Goal: Information Seeking & Learning: Compare options

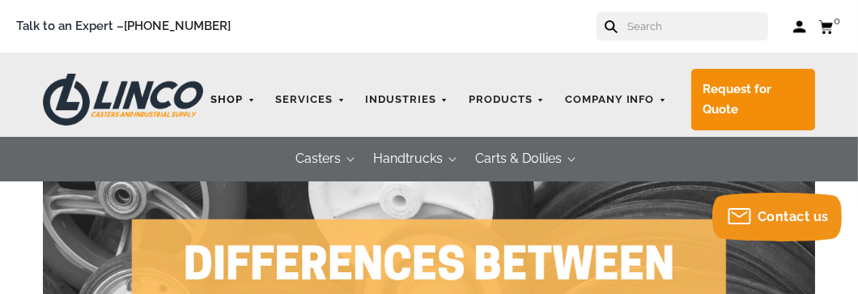
click at [235, 96] on link "Shop" at bounding box center [233, 100] width 61 height 32
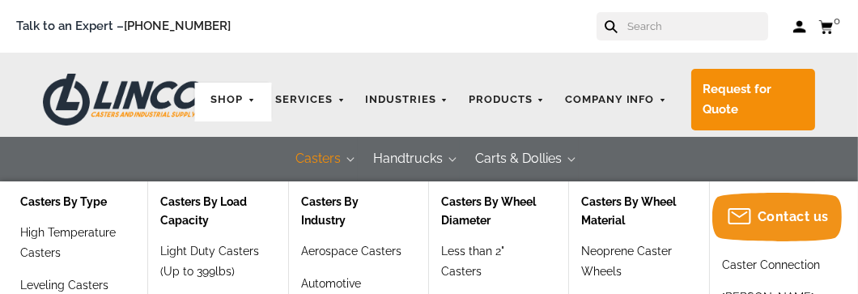
click at [324, 155] on button "Casters" at bounding box center [319, 159] width 78 height 45
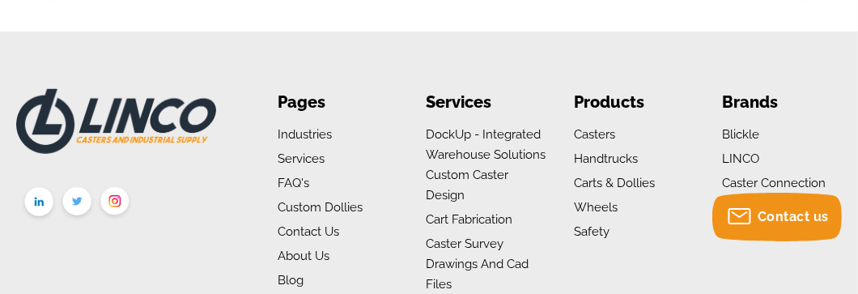
scroll to position [1942, 0]
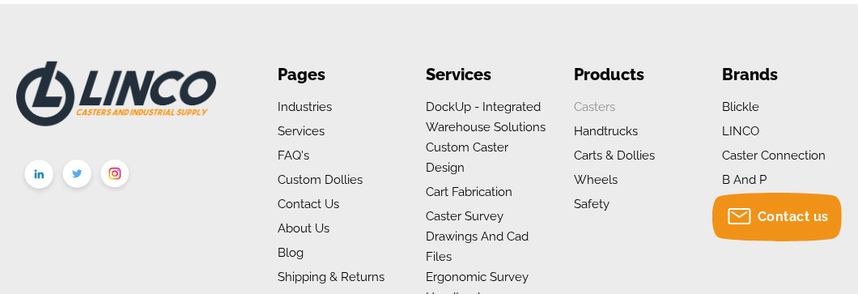
click at [589, 100] on link "Casters" at bounding box center [594, 107] width 41 height 15
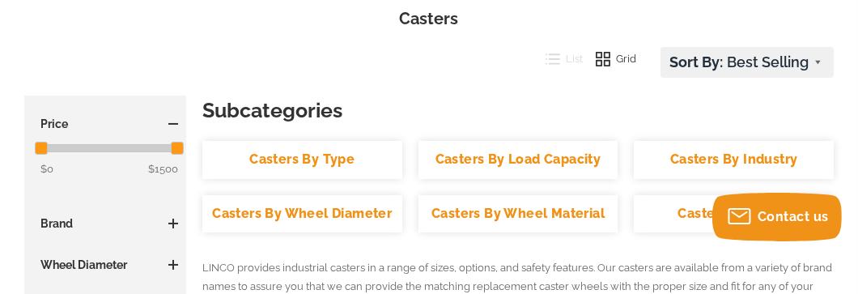
scroll to position [296, 0]
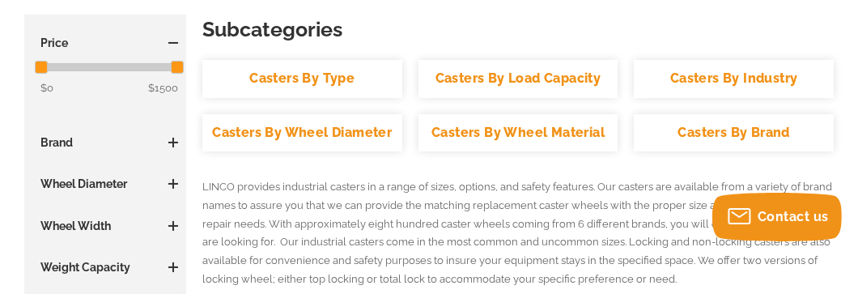
click at [341, 75] on link "Casters By Type" at bounding box center [302, 79] width 200 height 38
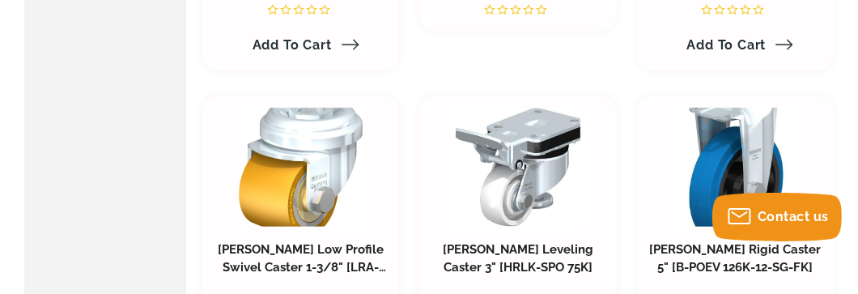
scroll to position [2589, 0]
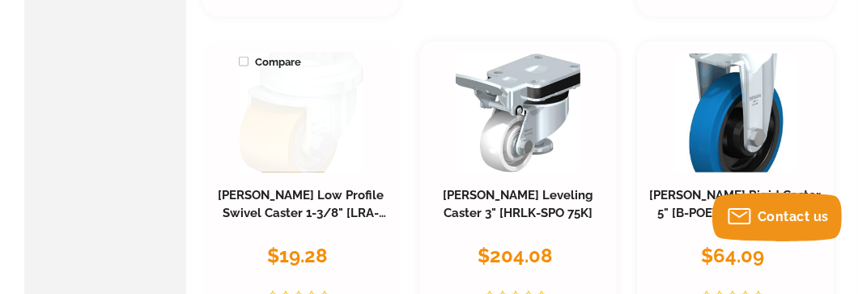
click at [325, 102] on link at bounding box center [301, 112] width 125 height 119
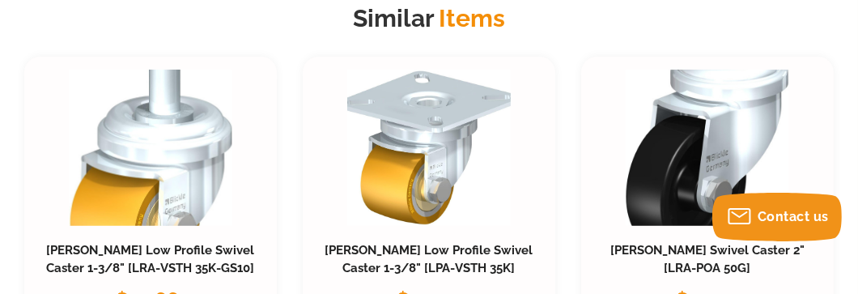
scroll to position [1807, 0]
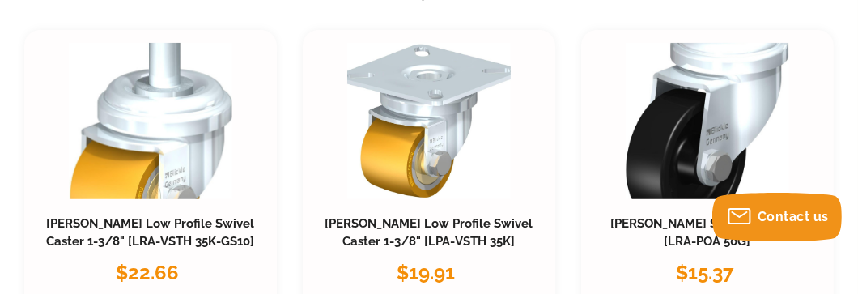
click at [391, 142] on link at bounding box center [428, 121] width 163 height 156
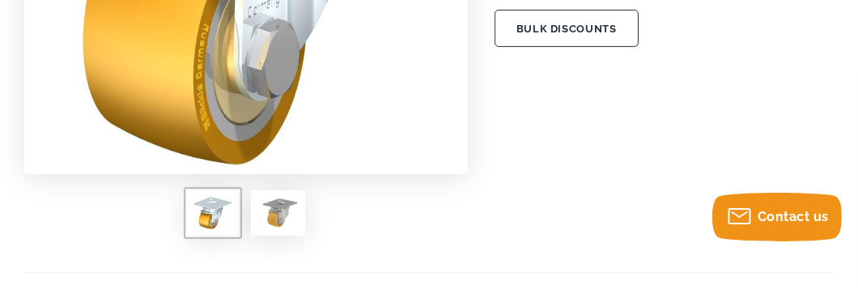
scroll to position [620, 0]
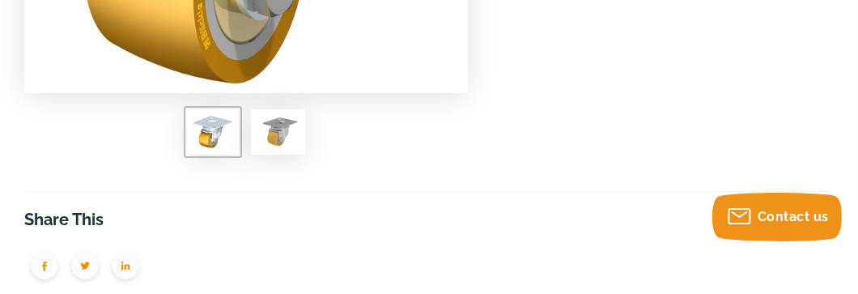
click at [272, 129] on img at bounding box center [277, 132] width 41 height 32
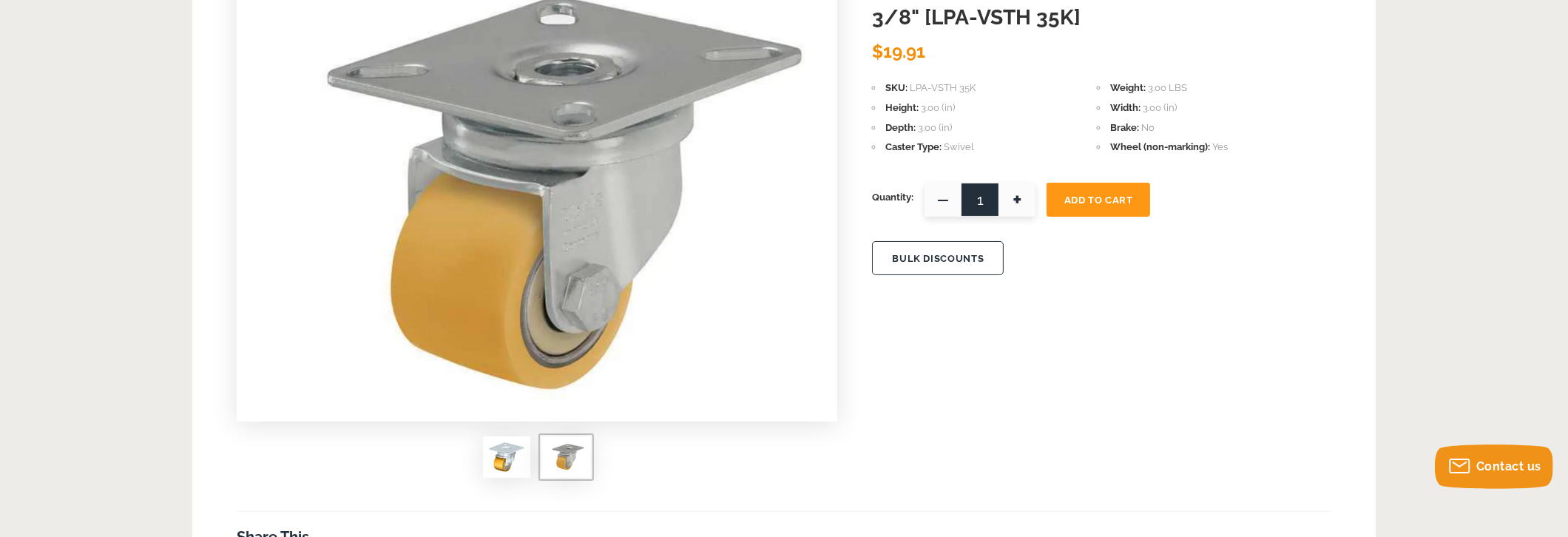
scroll to position [124, 0]
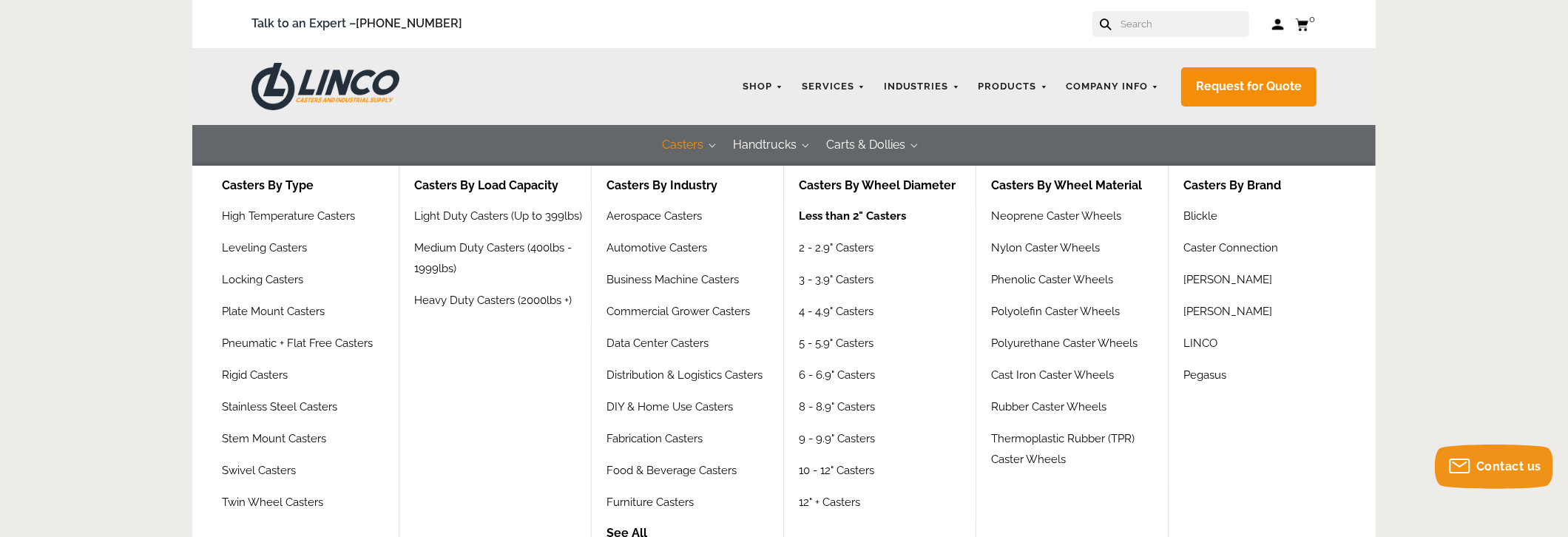
click at [863, 211] on link "Less than 2" Casters" at bounding box center [852, 221] width 107 height 32
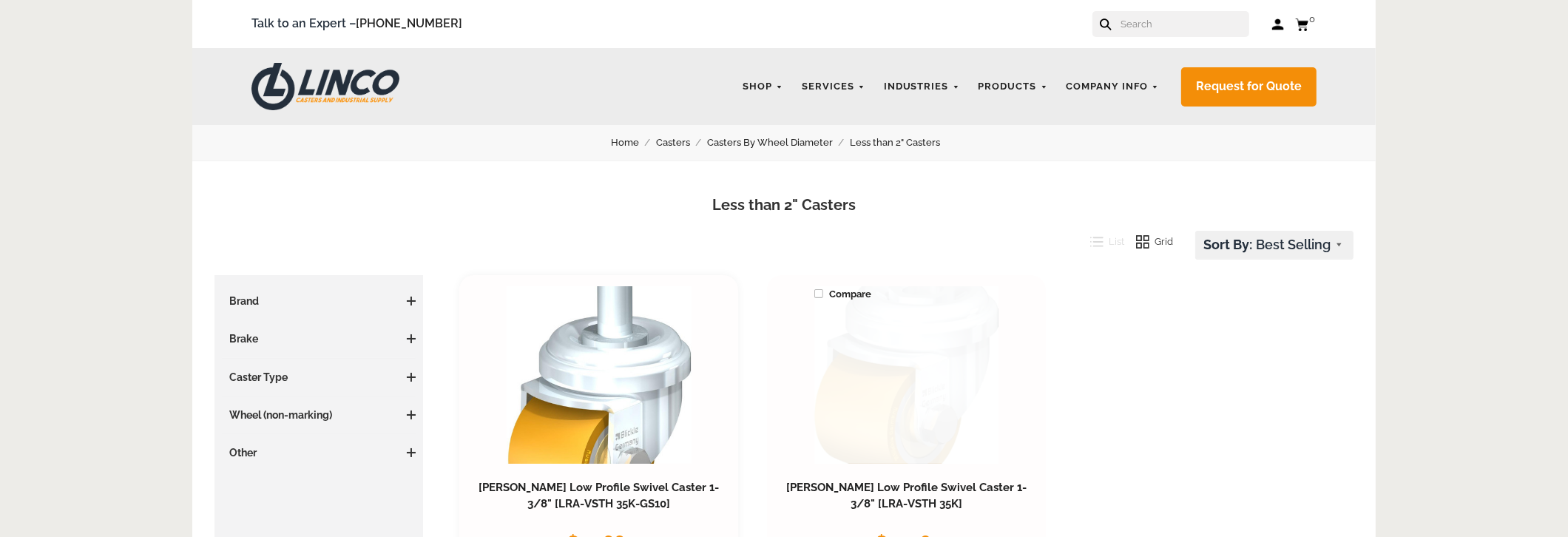
scroll to position [147, 0]
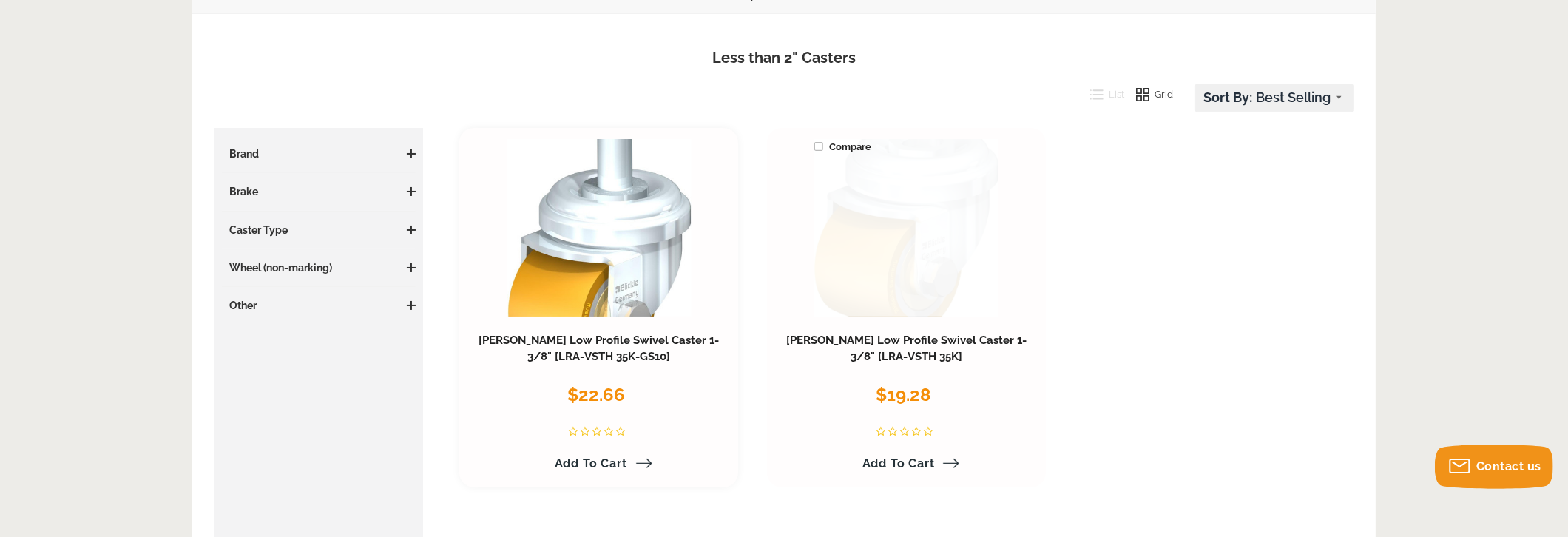
click at [866, 246] on link at bounding box center [907, 228] width 185 height 177
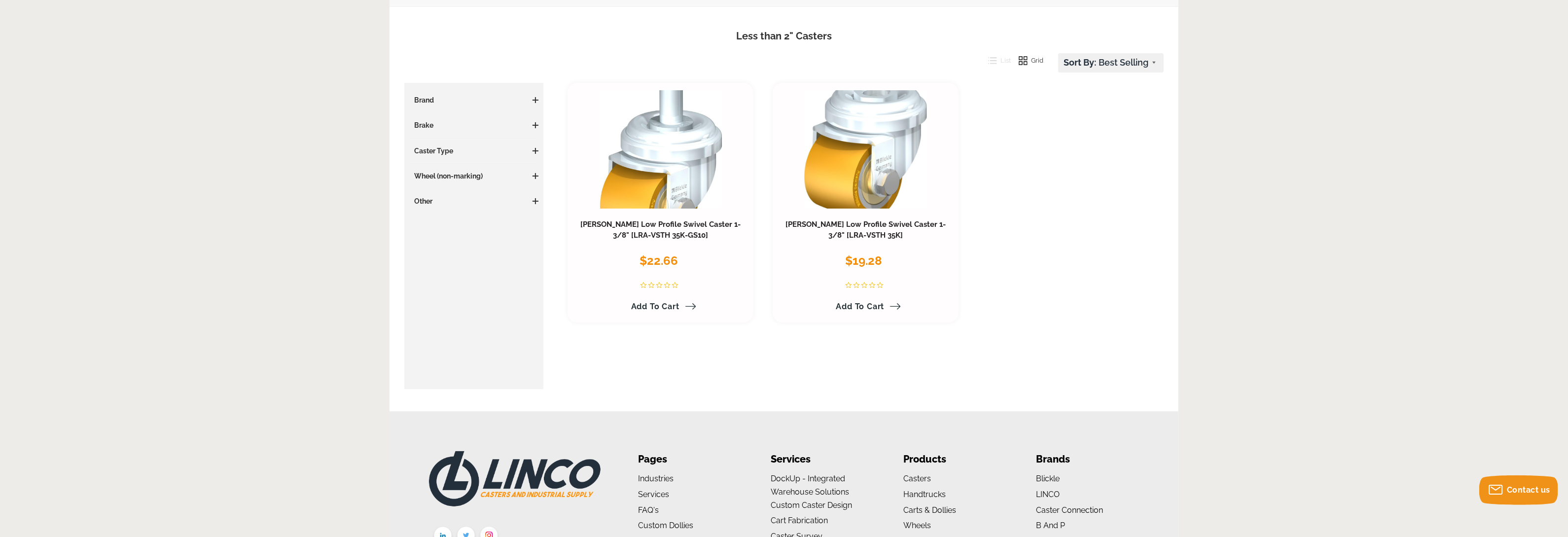
scroll to position [2, 0]
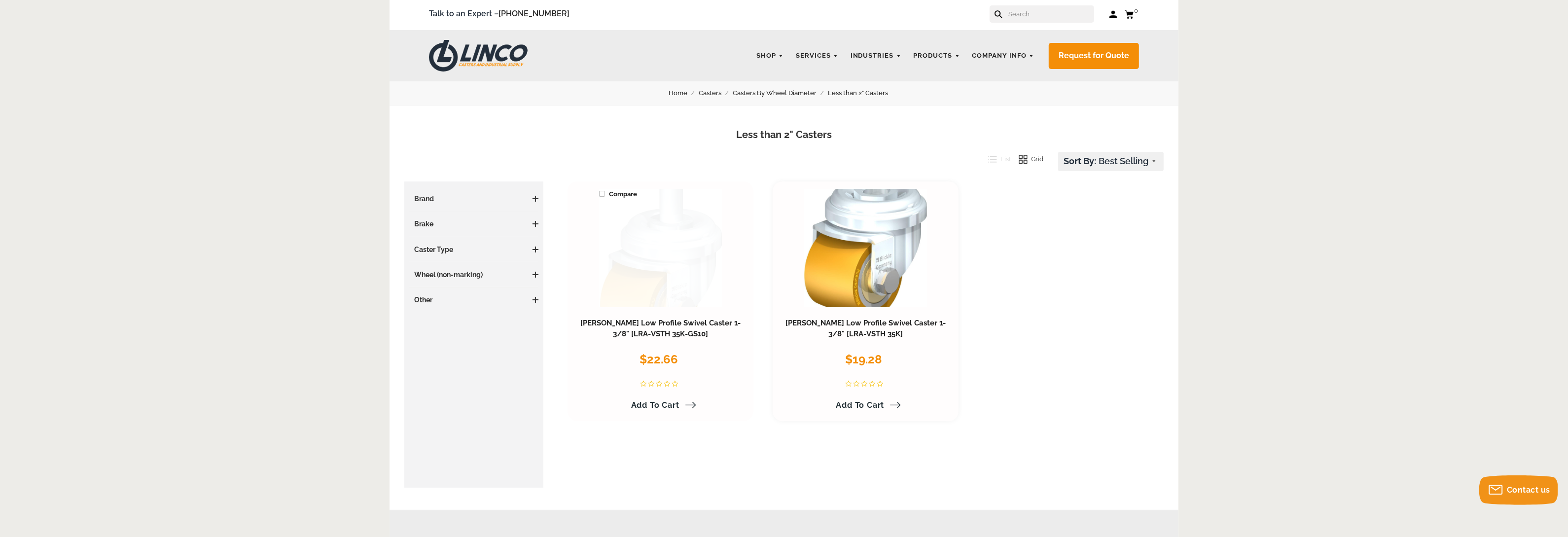
click at [639, 227] on link at bounding box center [661, 248] width 123 height 118
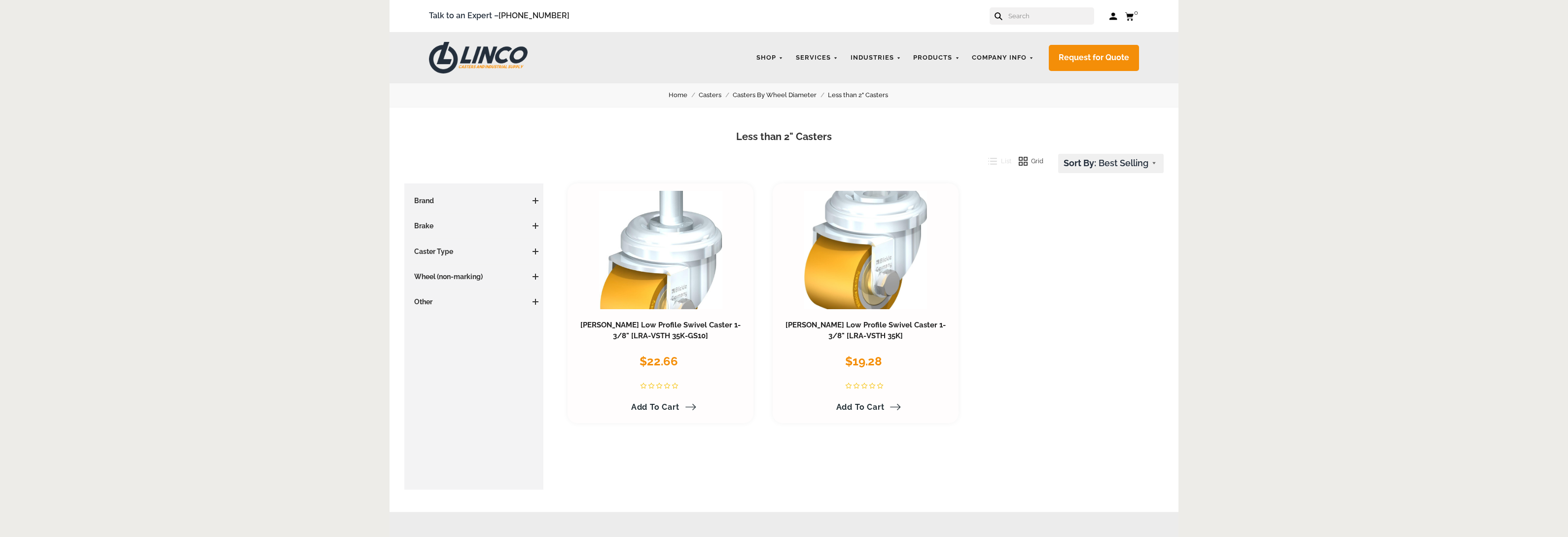
scroll to position [2, 0]
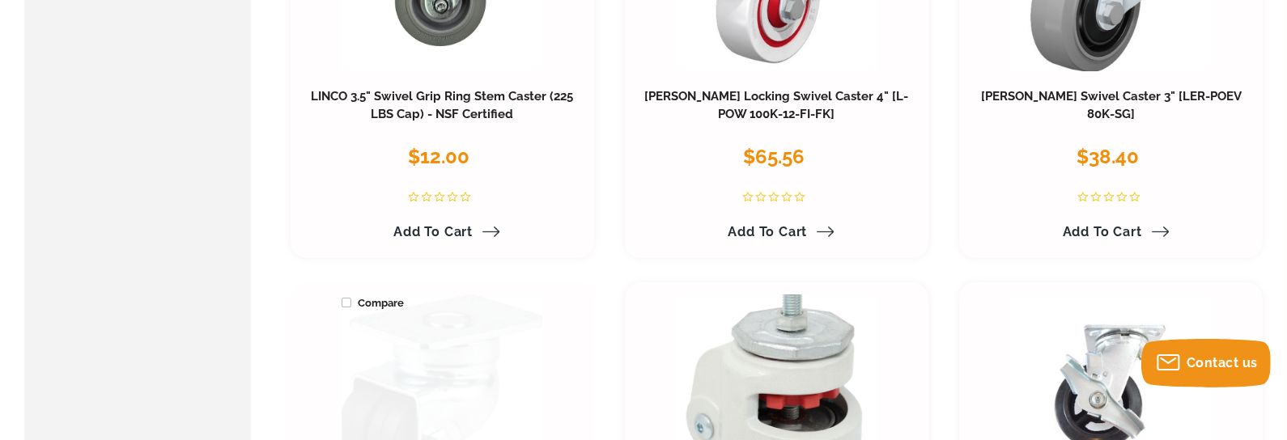
scroll to position [7420, 0]
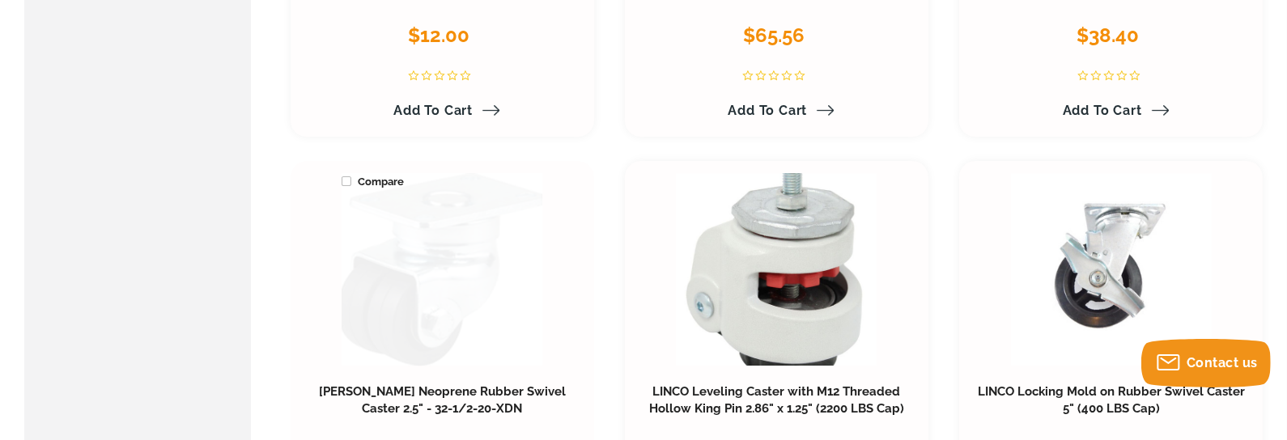
click at [458, 295] on link at bounding box center [441, 269] width 201 height 193
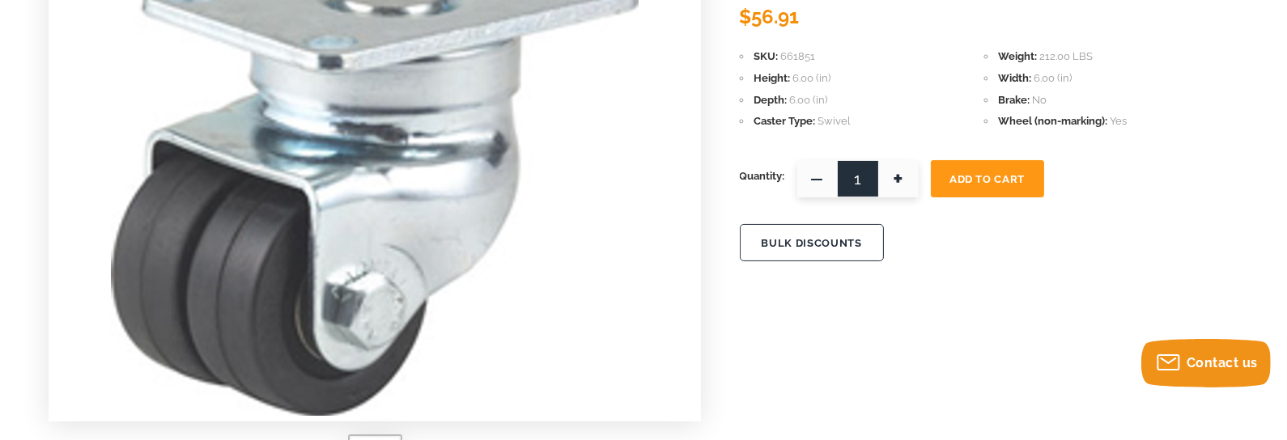
scroll to position [161, 0]
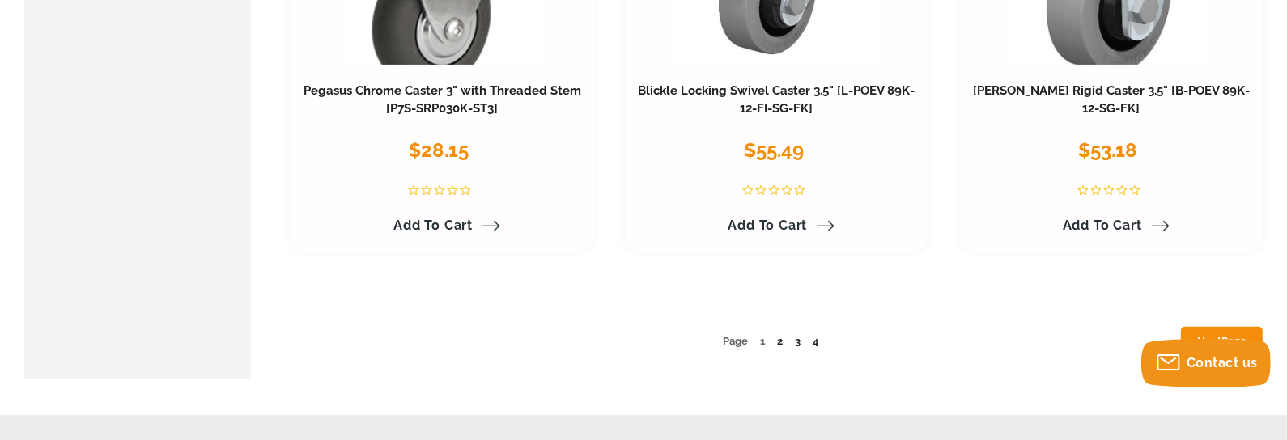
scroll to position [8674, 0]
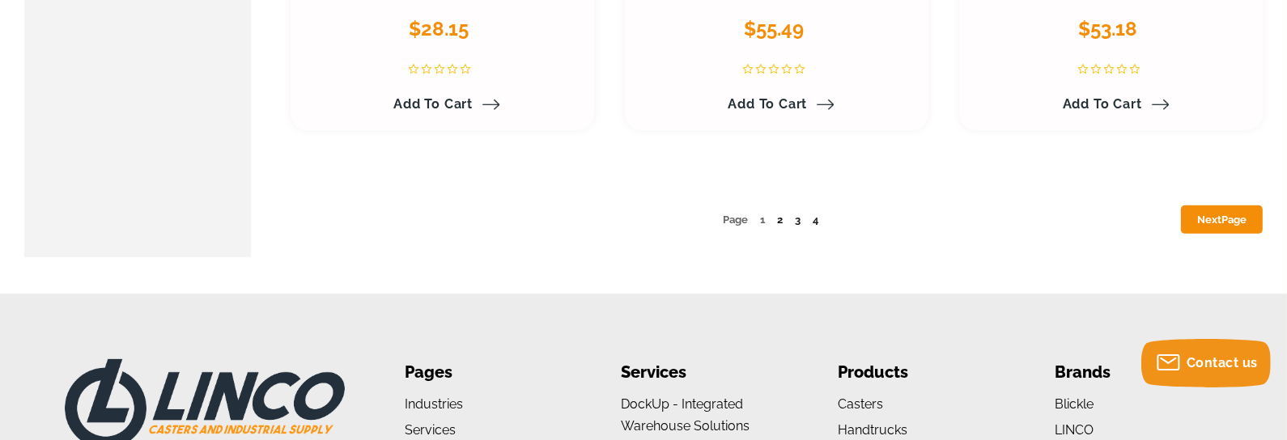
click at [777, 218] on link "2" at bounding box center [780, 220] width 6 height 12
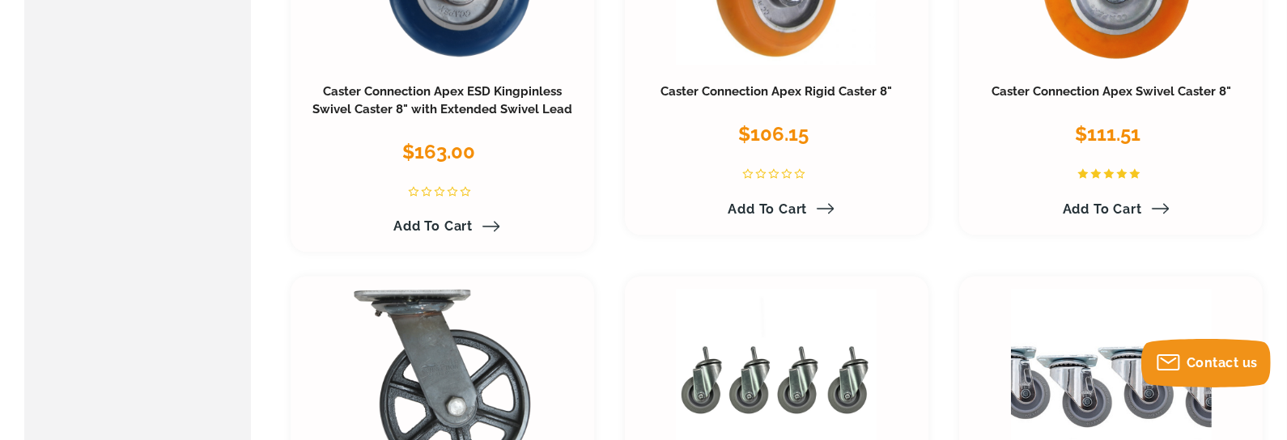
scroll to position [3681, 0]
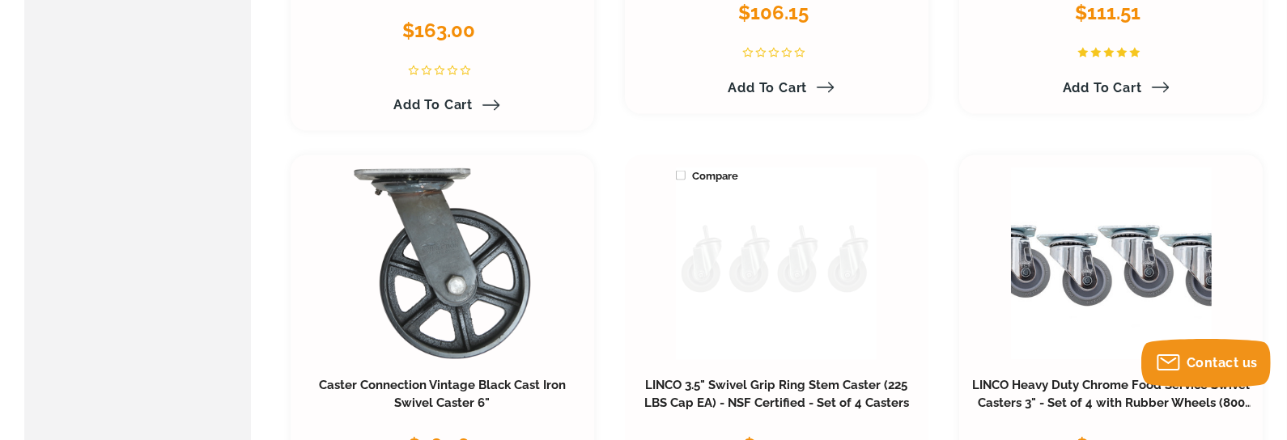
click at [710, 261] on link at bounding box center [776, 264] width 201 height 193
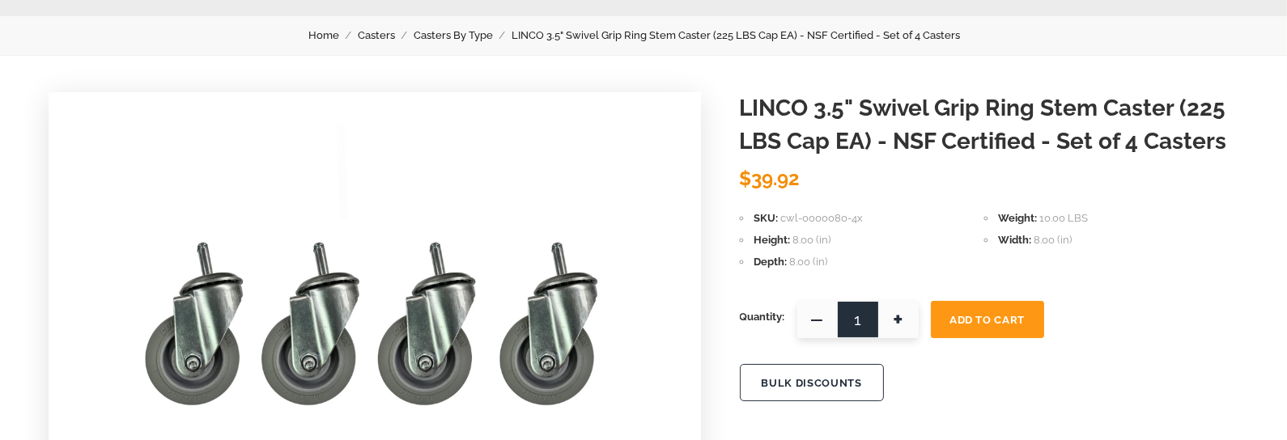
scroll to position [161, 0]
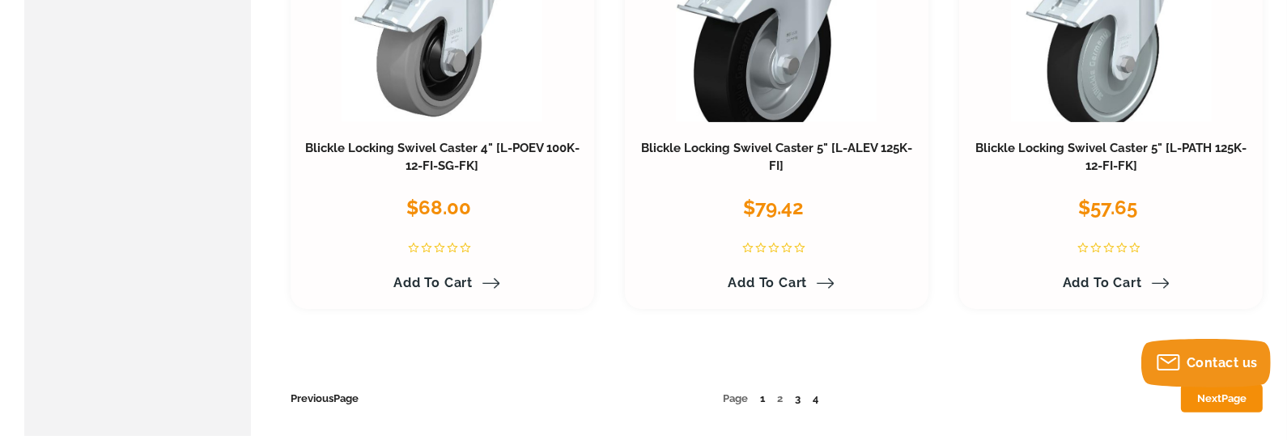
scroll to position [8657, 0]
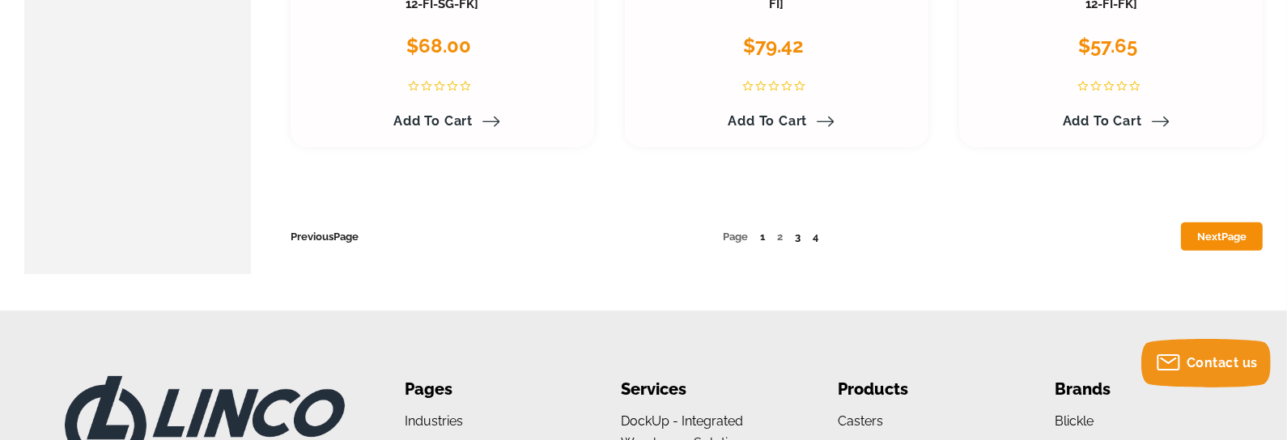
click at [796, 236] on link "3" at bounding box center [798, 237] width 6 height 12
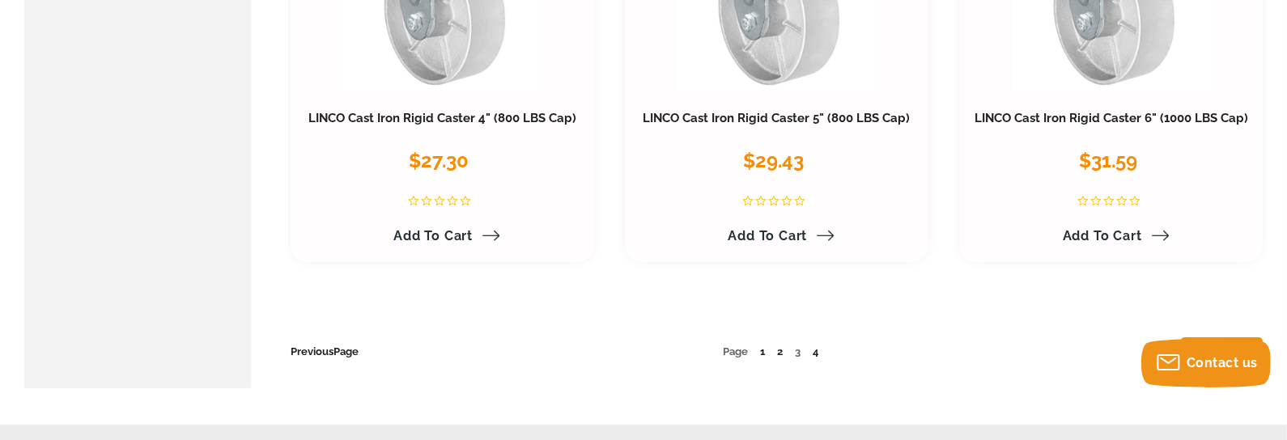
scroll to position [8611, 0]
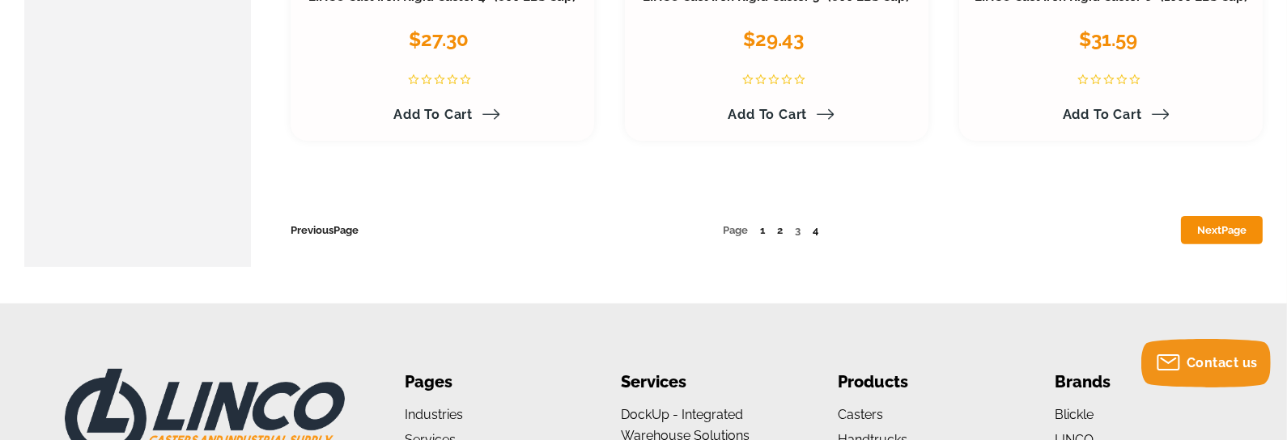
click at [818, 224] on link "4" at bounding box center [815, 230] width 6 height 12
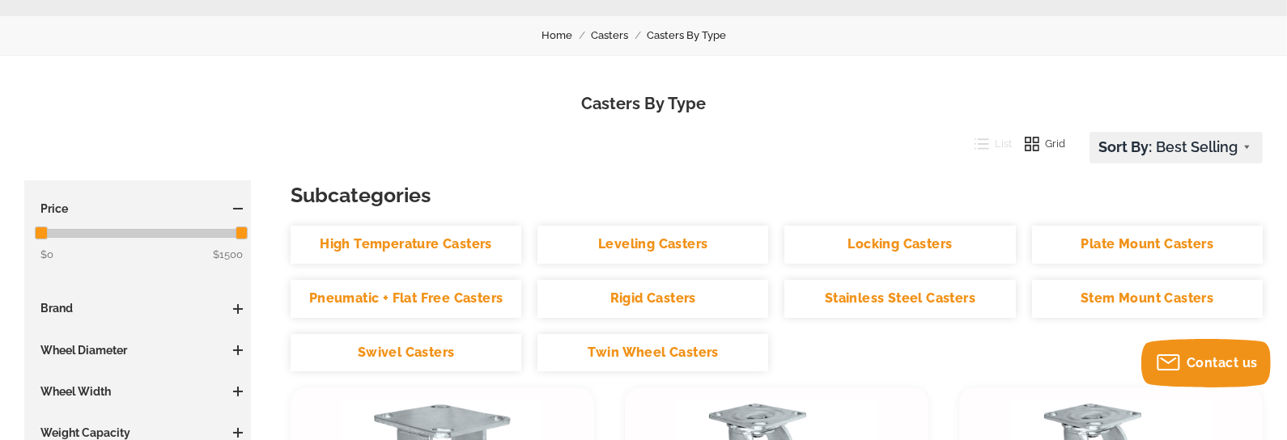
scroll to position [243, 0]
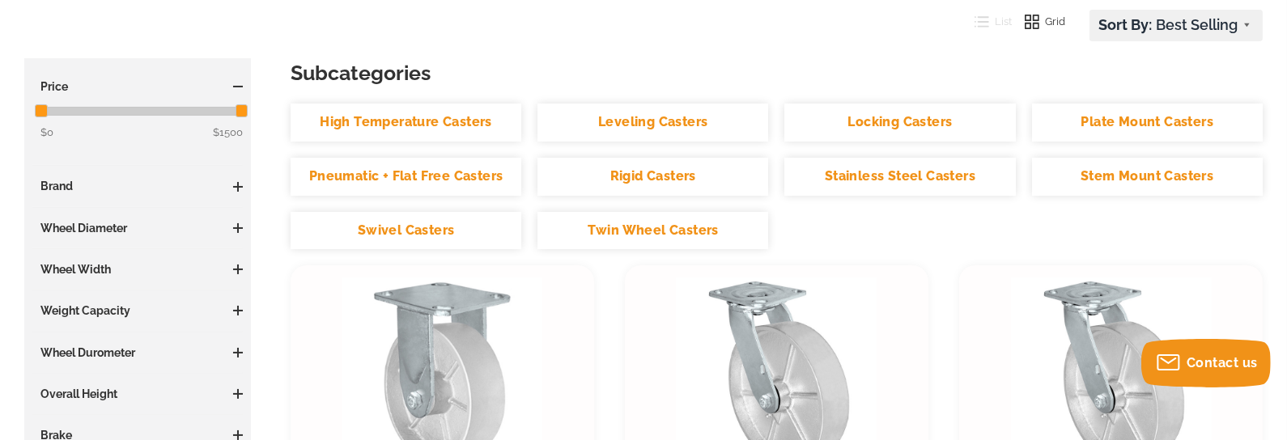
click at [1090, 112] on link "Plate Mount Casters" at bounding box center [1147, 123] width 231 height 38
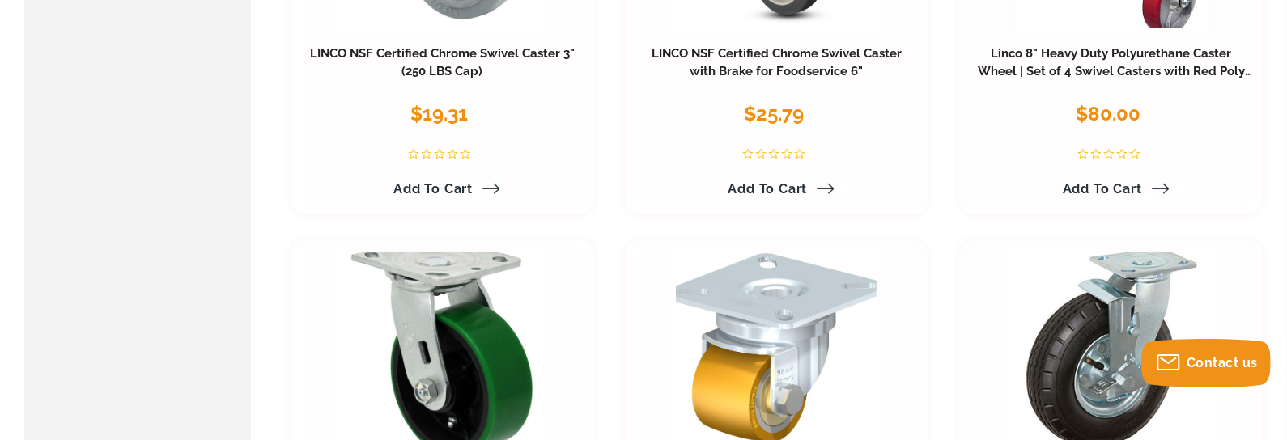
scroll to position [1092, 0]
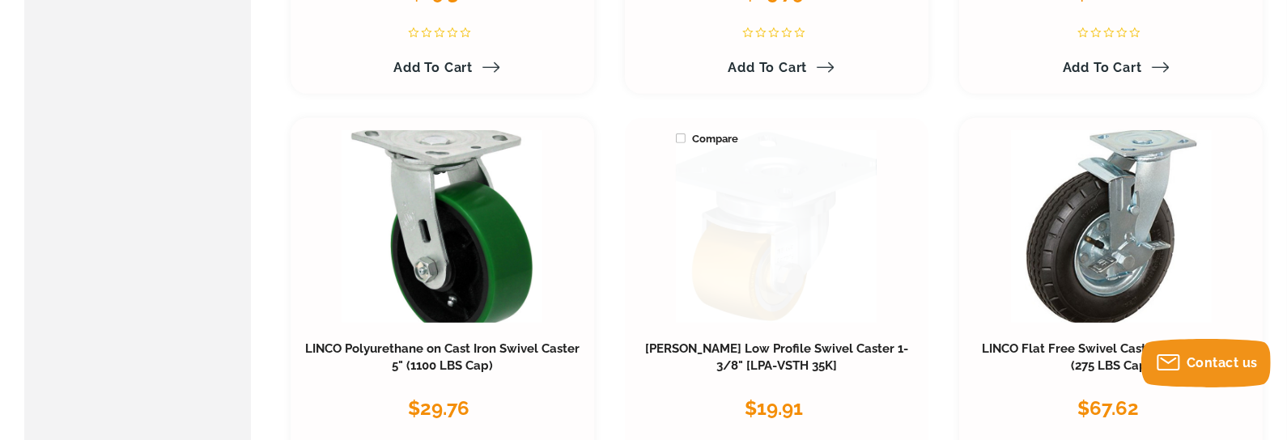
click at [788, 176] on link at bounding box center [776, 226] width 201 height 193
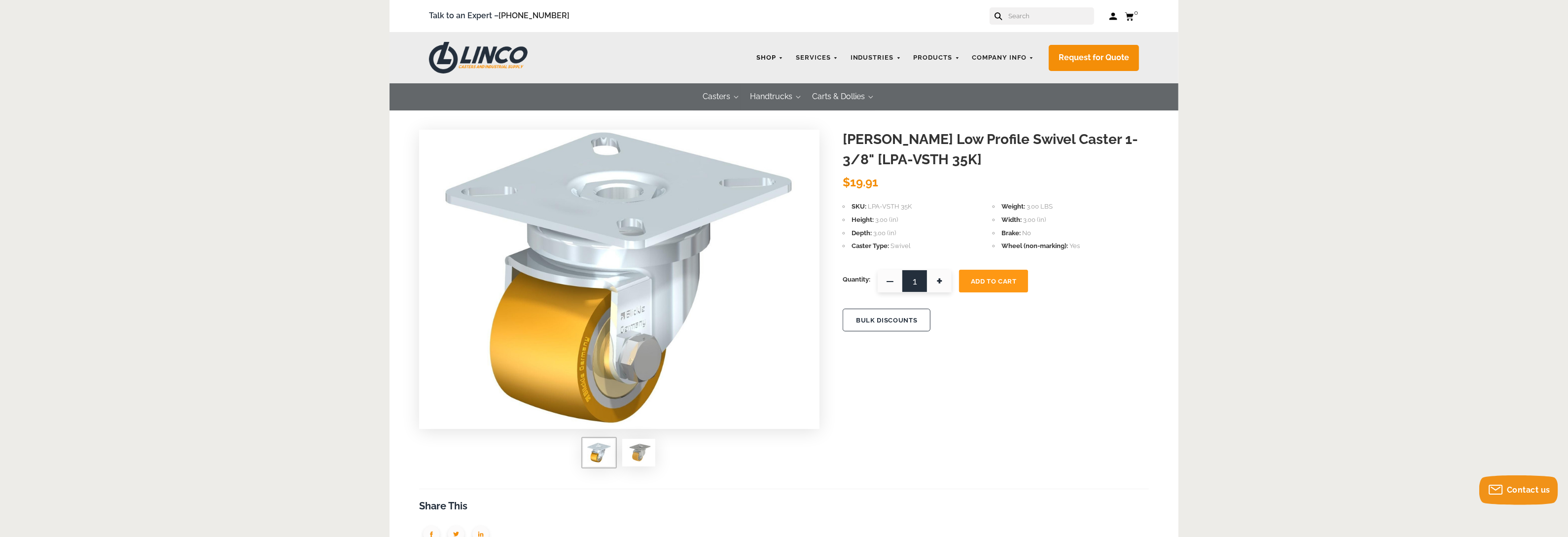
click at [773, 57] on link "Shop" at bounding box center [770, 58] width 37 height 20
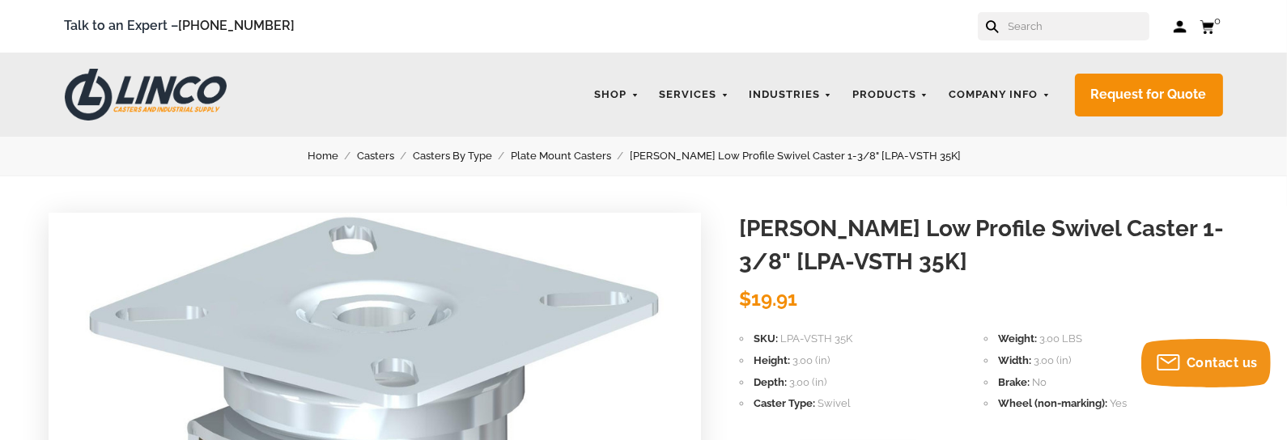
click at [501, 154] on link "Casters By Type" at bounding box center [462, 156] width 98 height 18
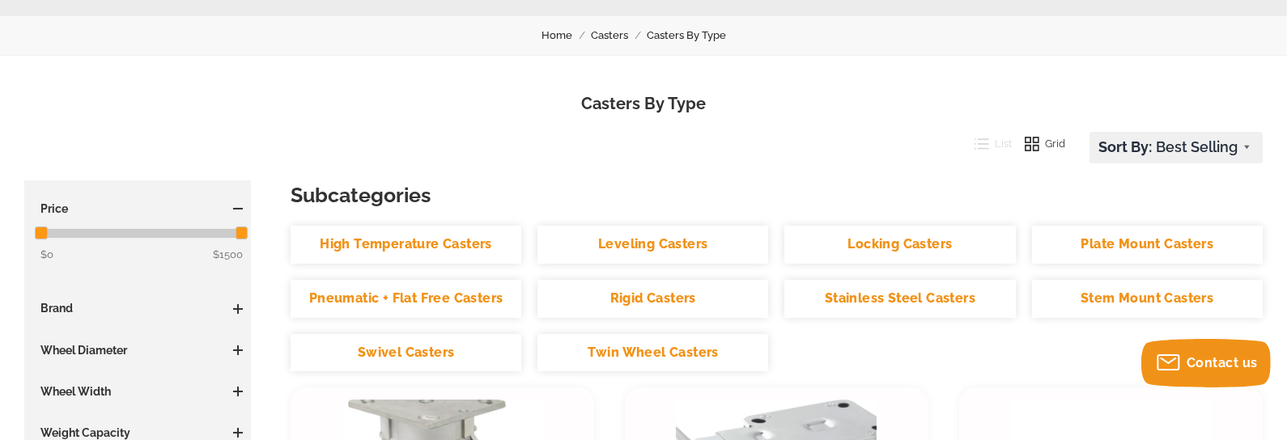
scroll to position [202, 0]
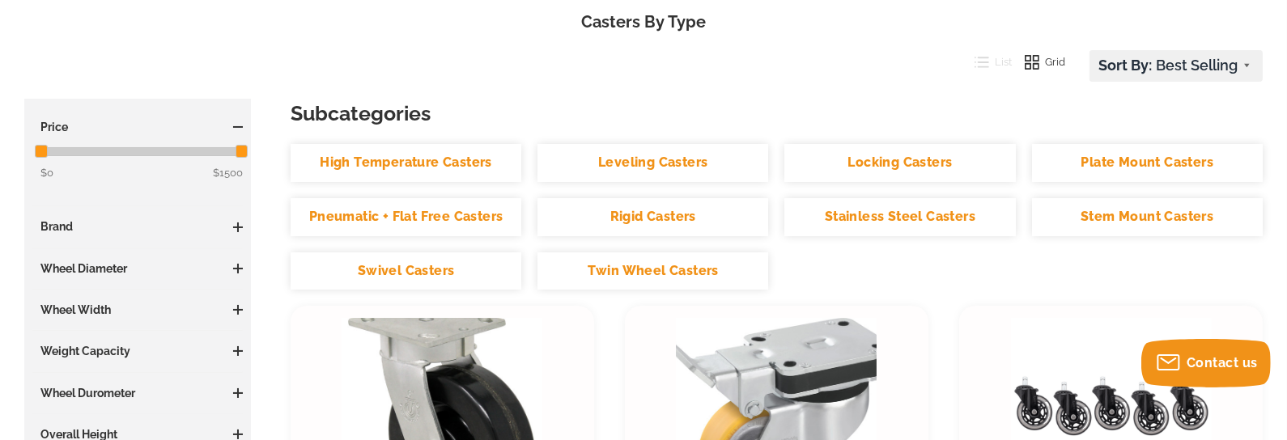
click at [1077, 163] on link "Plate Mount Casters" at bounding box center [1147, 163] width 231 height 38
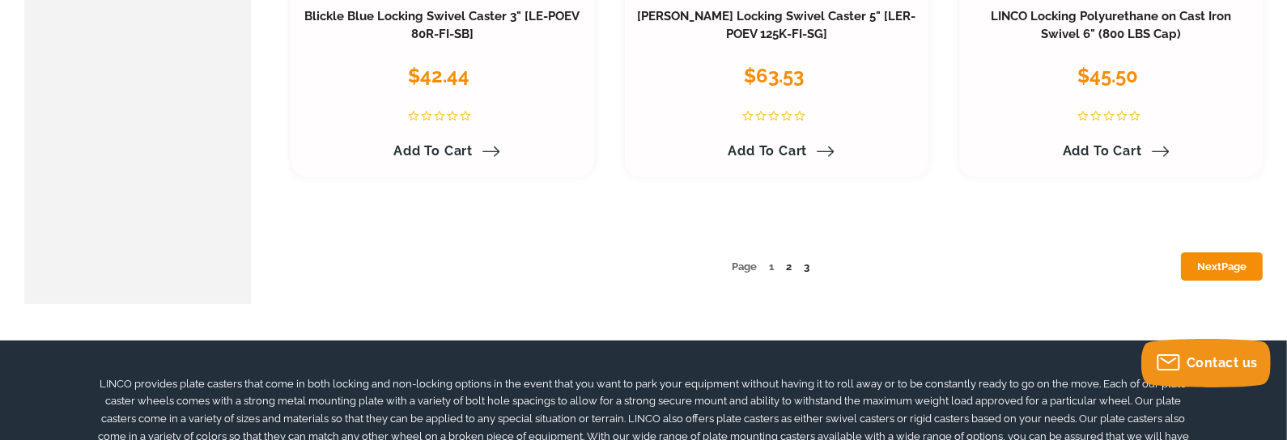
scroll to position [8577, 0]
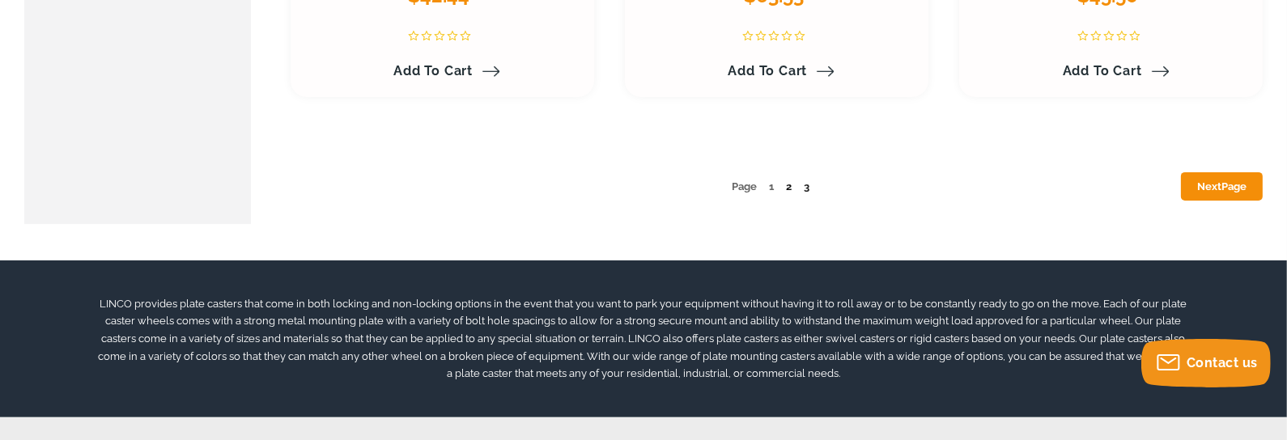
click at [787, 188] on link "2" at bounding box center [789, 186] width 6 height 12
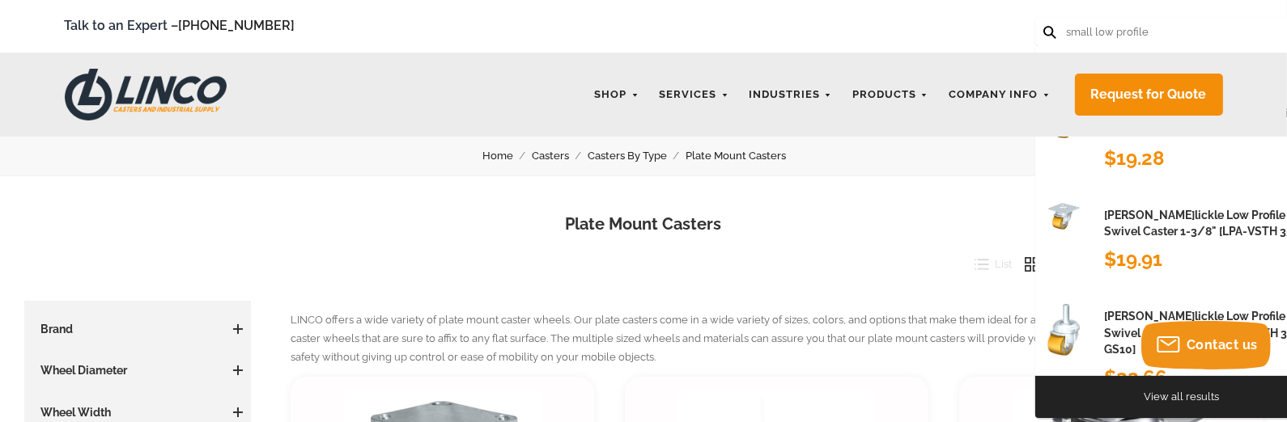
type input "small low profile"
click at [1043, 26] on button at bounding box center [1048, 31] width 11 height 11
click at [1047, 28] on icon at bounding box center [1049, 32] width 13 height 13
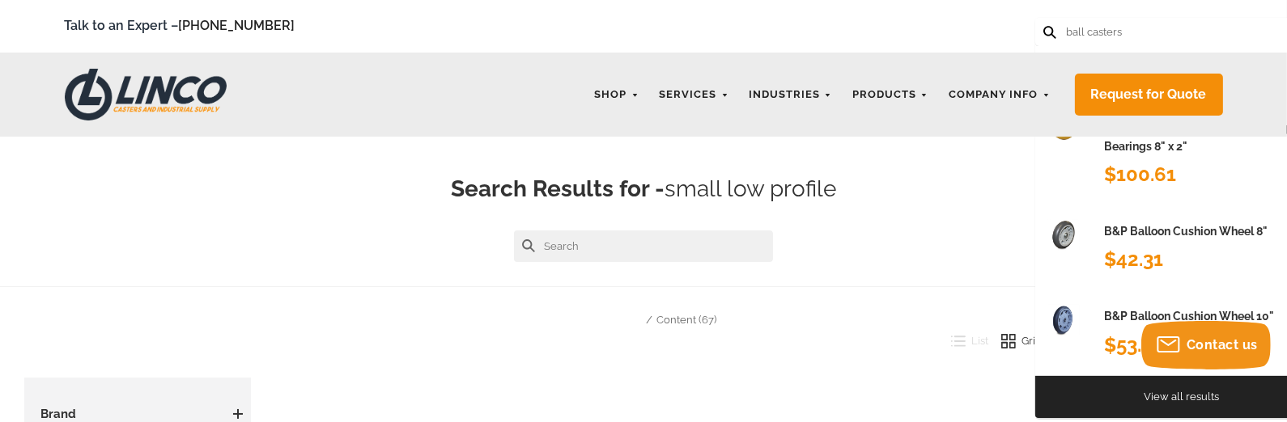
type input "ball casters"
click at [1043, 26] on button at bounding box center [1048, 31] width 11 height 11
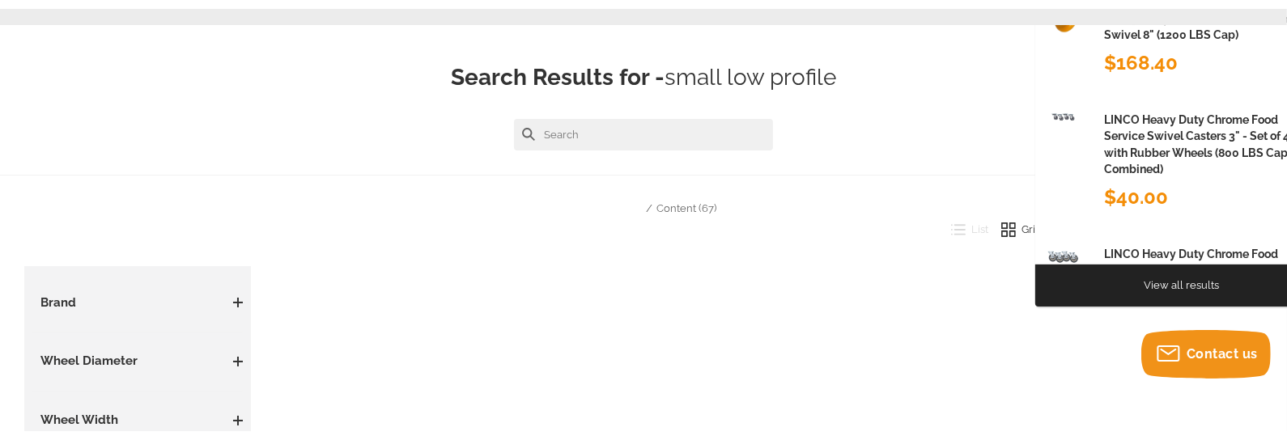
scroll to position [161, 0]
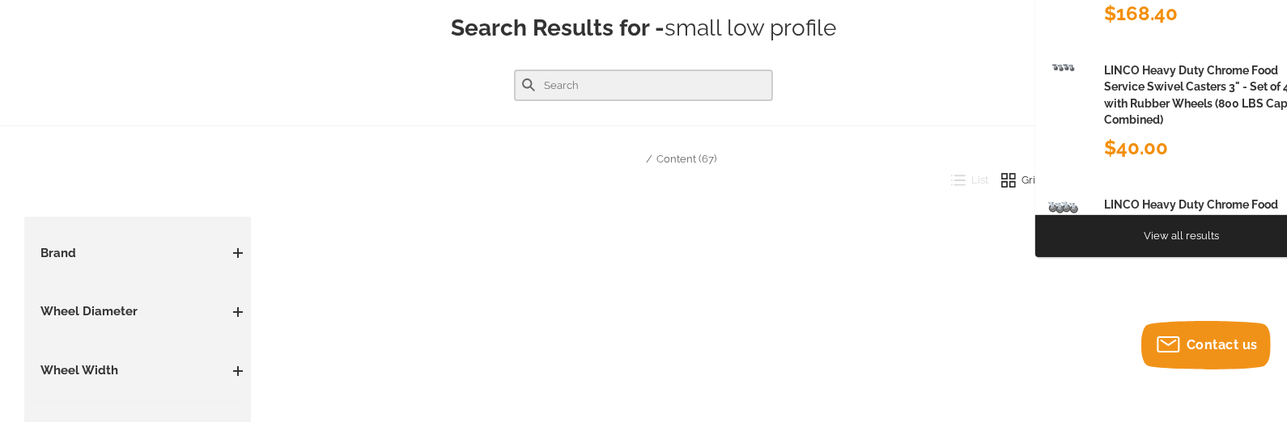
click at [551, 81] on input "text" at bounding box center [643, 86] width 259 height 32
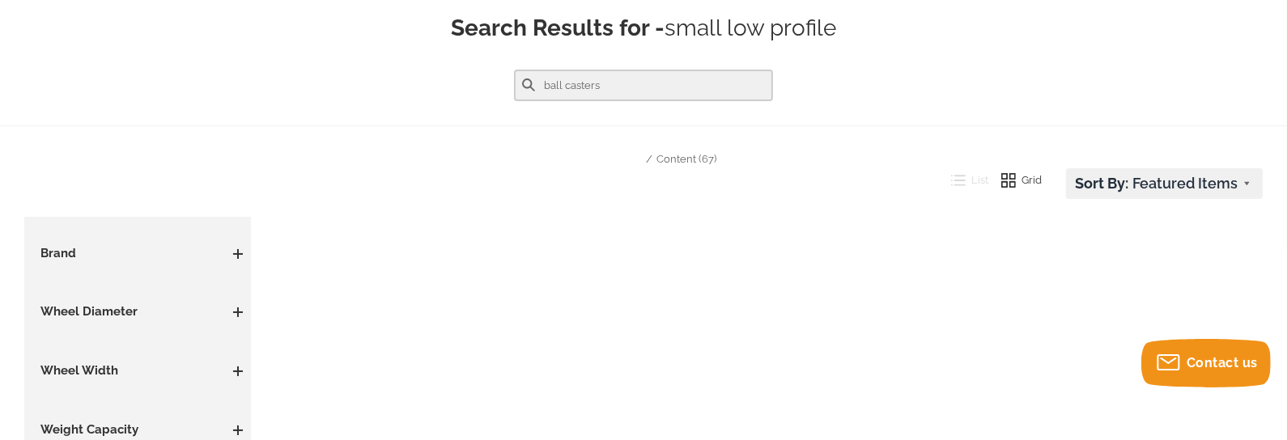
type input "ball casters"
click at [522, 78] on button at bounding box center [528, 84] width 13 height 13
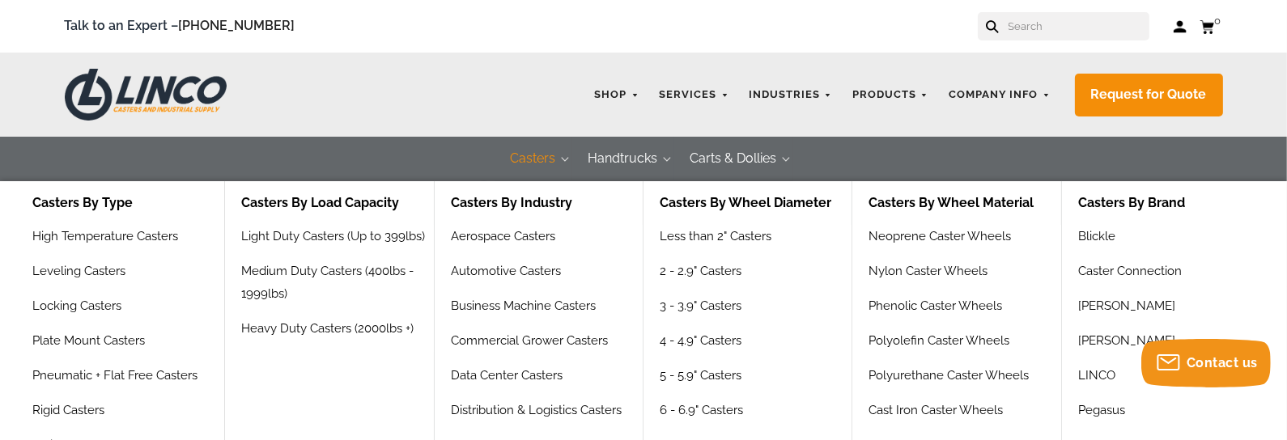
click at [535, 152] on button "Casters" at bounding box center [533, 159] width 78 height 45
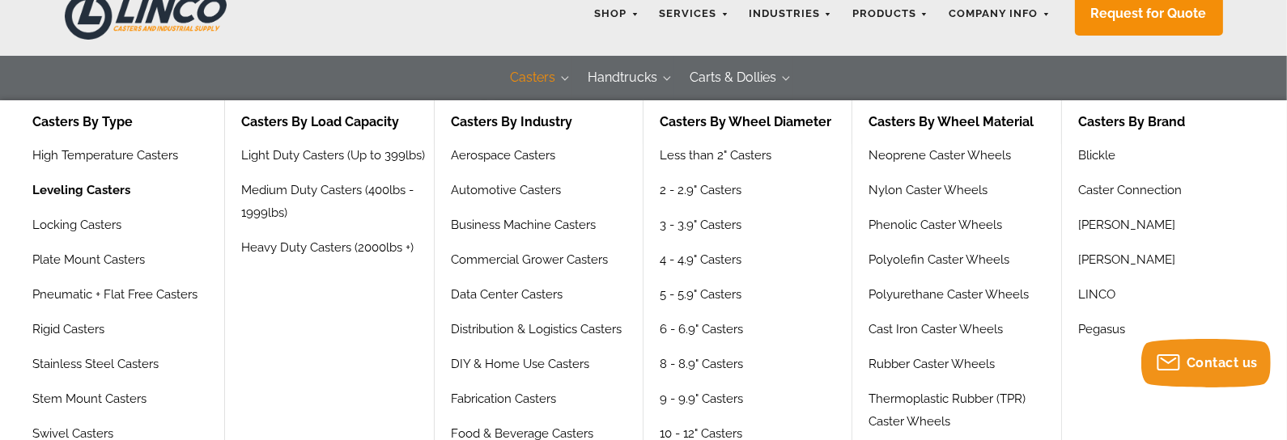
click at [108, 191] on link "Leveling Casters" at bounding box center [81, 196] width 98 height 35
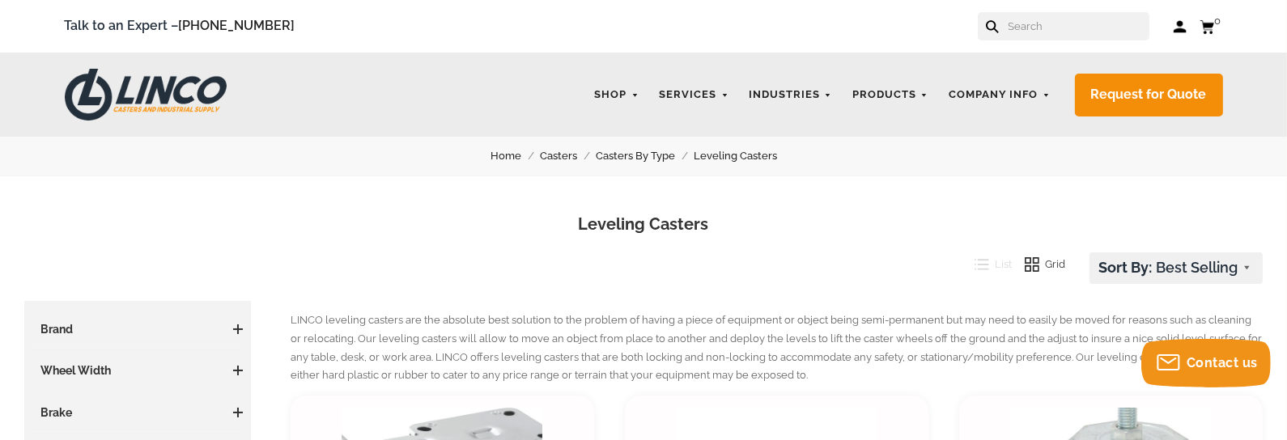
click at [612, 153] on link "Casters By Type" at bounding box center [645, 156] width 98 height 18
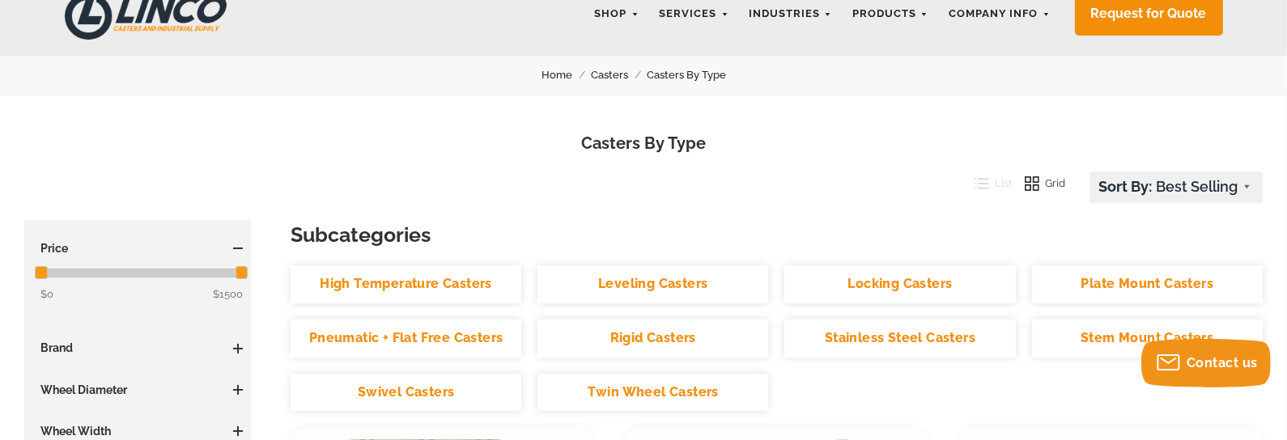
scroll to position [161, 0]
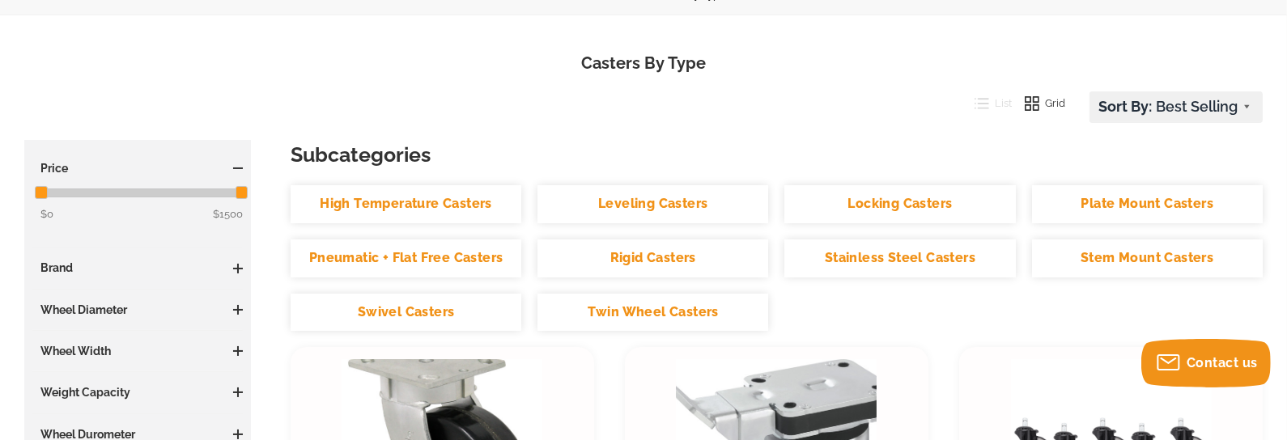
click at [655, 256] on link "Rigid Casters" at bounding box center [652, 259] width 231 height 38
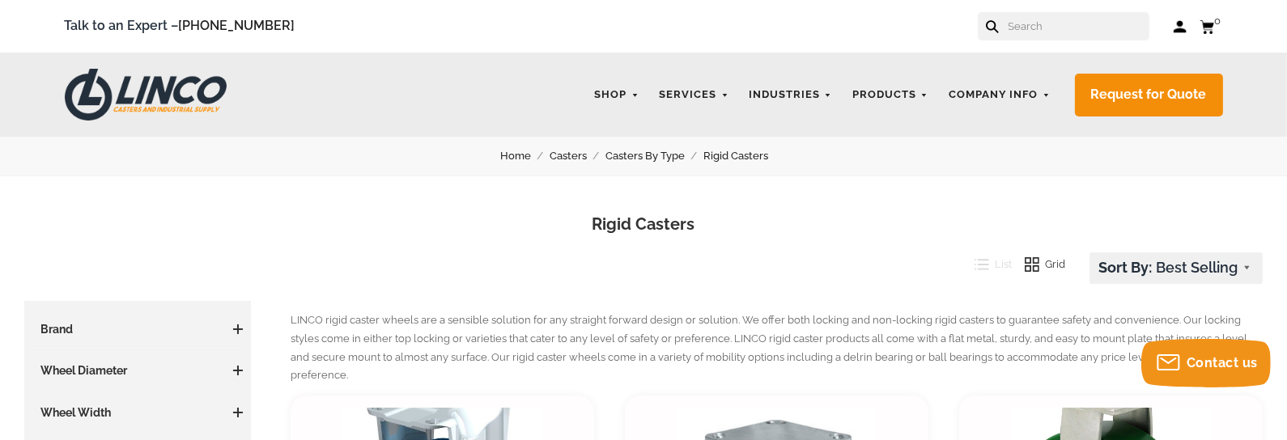
click at [659, 158] on link "Casters By Type" at bounding box center [654, 156] width 98 height 18
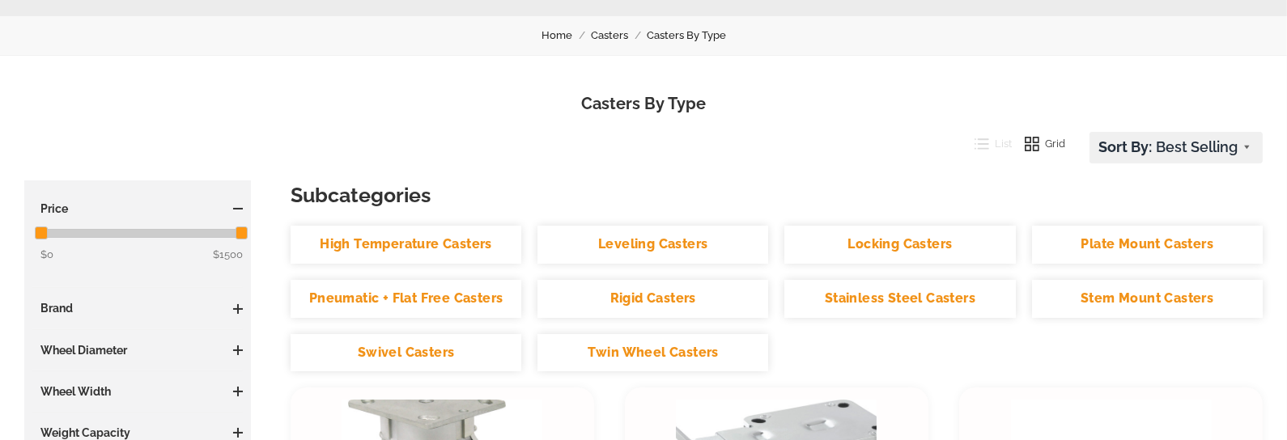
scroll to position [161, 0]
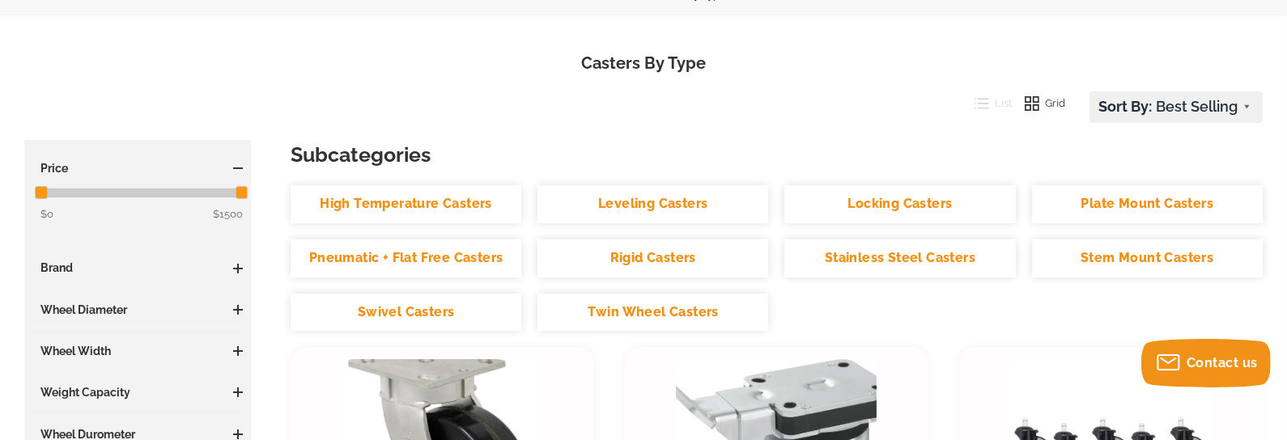
click at [847, 256] on link "Stainless Steel Casters" at bounding box center [899, 259] width 231 height 38
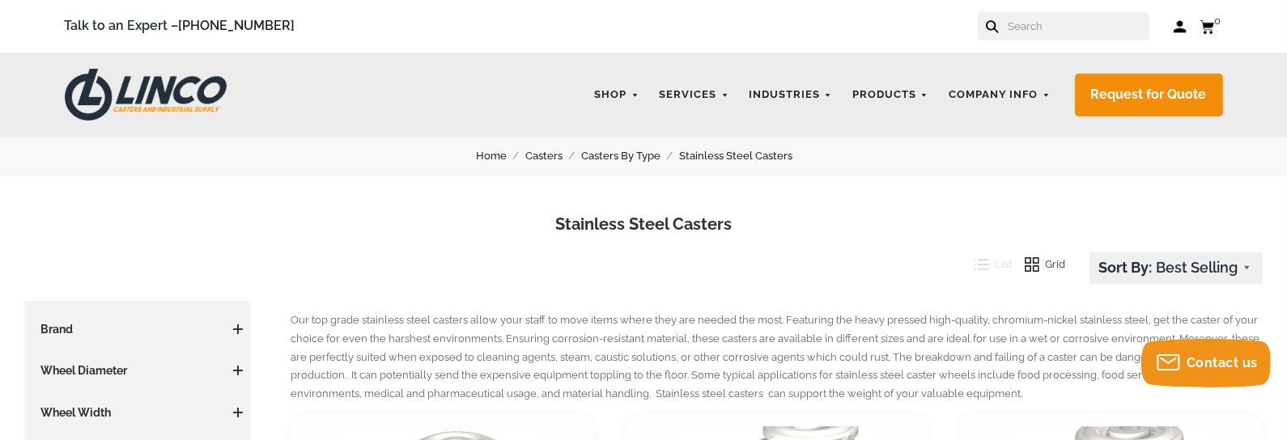
click at [629, 152] on link "Casters By Type" at bounding box center [630, 156] width 98 height 18
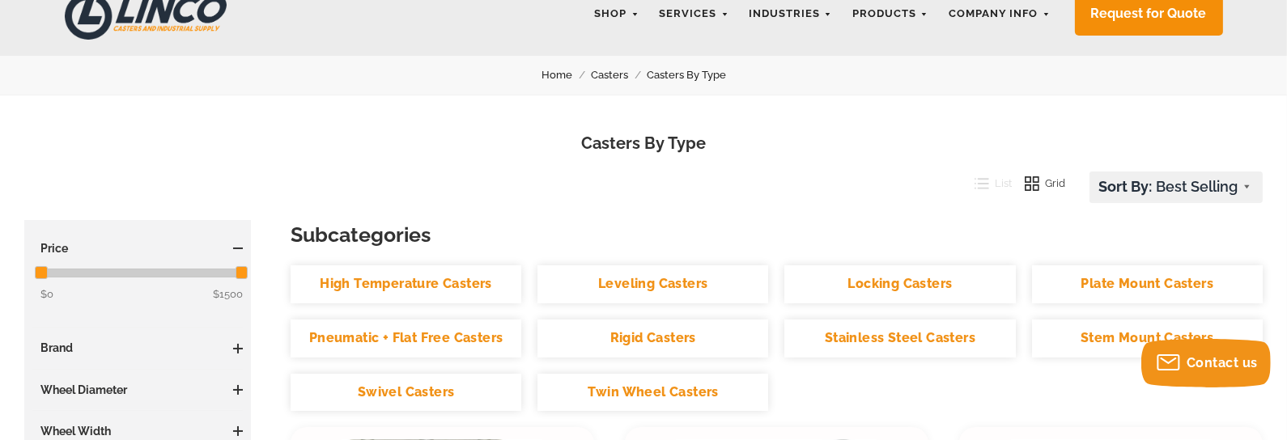
scroll to position [121, 0]
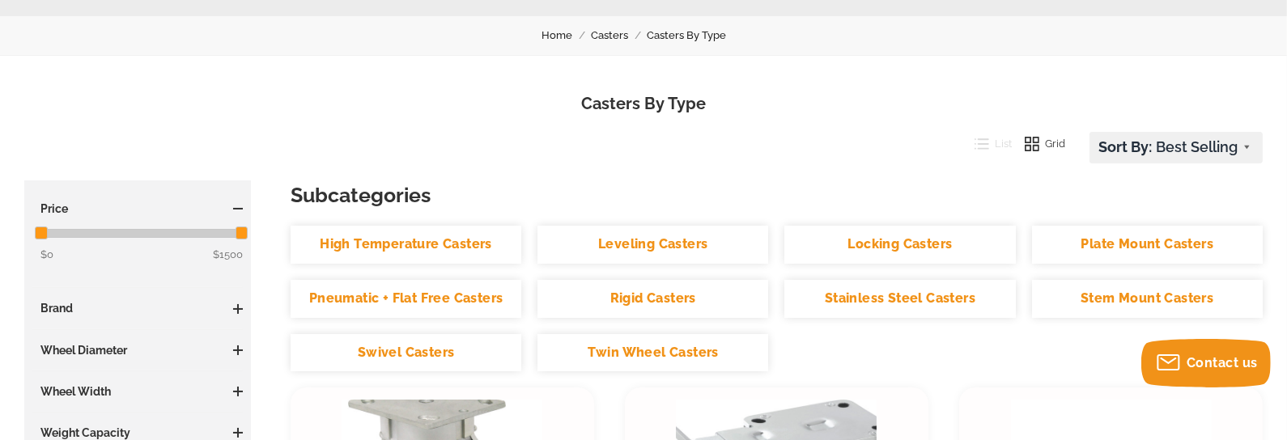
click at [443, 346] on link "Swivel Casters" at bounding box center [405, 353] width 231 height 38
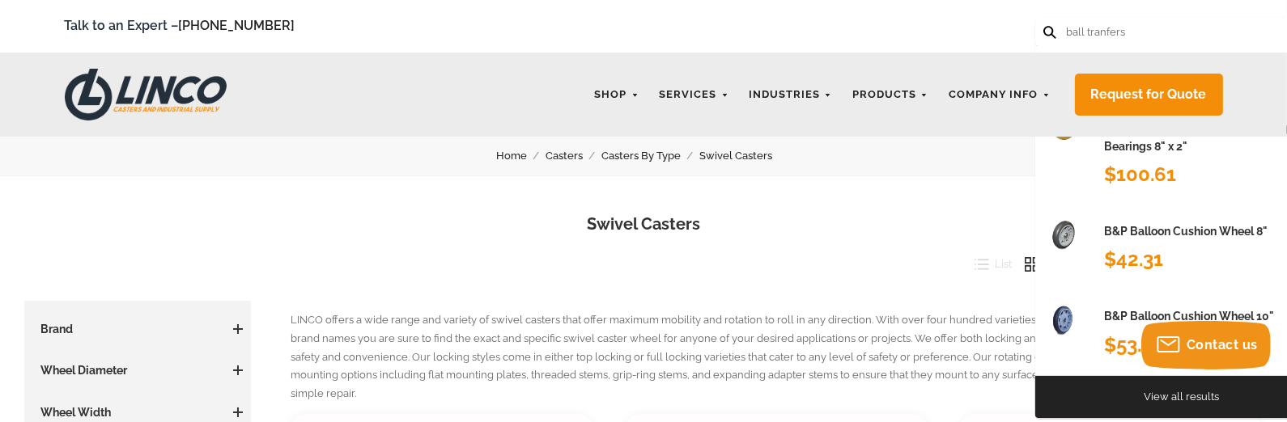
type input "ball tranfers"
click at [1043, 26] on button at bounding box center [1048, 31] width 11 height 11
click at [1048, 31] on icon at bounding box center [1049, 32] width 13 height 13
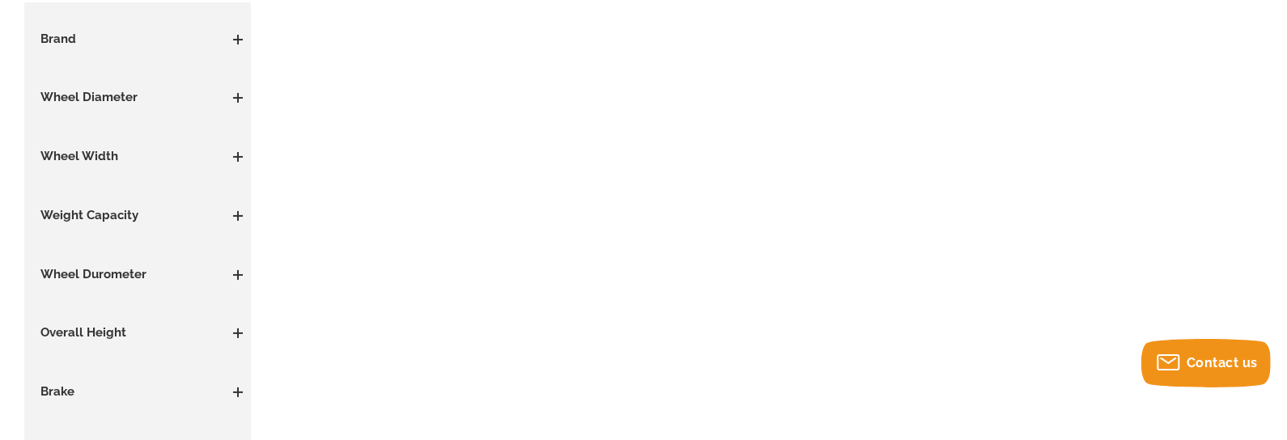
scroll to position [416, 0]
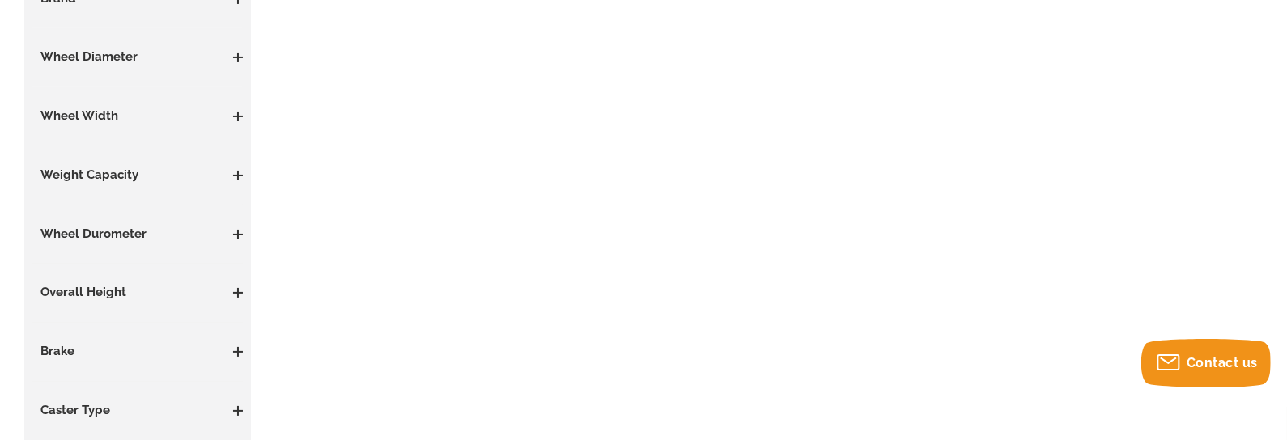
click at [108, 286] on h3 "Overall Height" at bounding box center [137, 293] width 210 height 18
click at [109, 292] on h3 "Overall Height" at bounding box center [137, 293] width 210 height 18
click at [235, 290] on span at bounding box center [238, 293] width 10 height 10
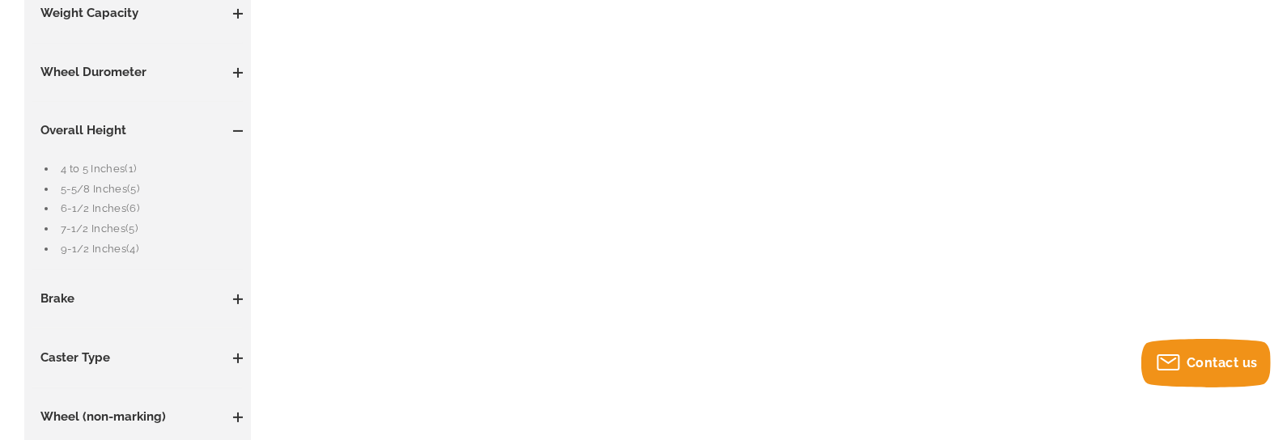
scroll to position [659, 0]
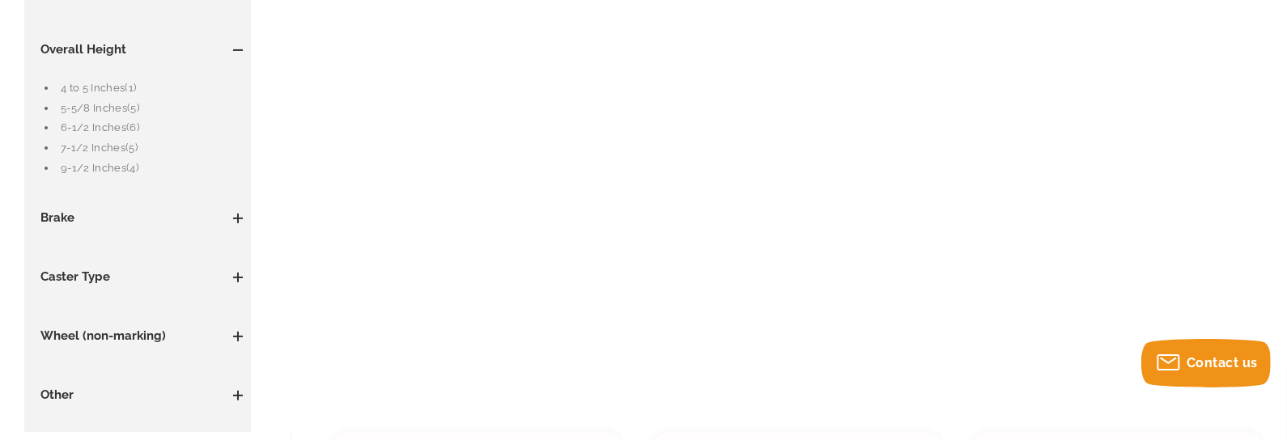
click at [235, 277] on span at bounding box center [238, 278] width 10 height 2
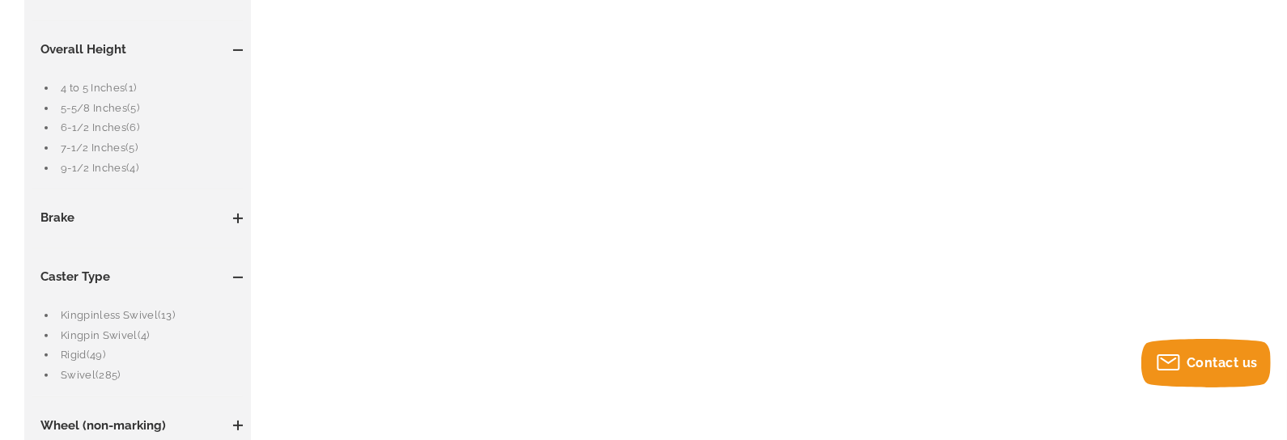
click at [147, 313] on link "Kingpinless Swivel (13)" at bounding box center [152, 316] width 182 height 18
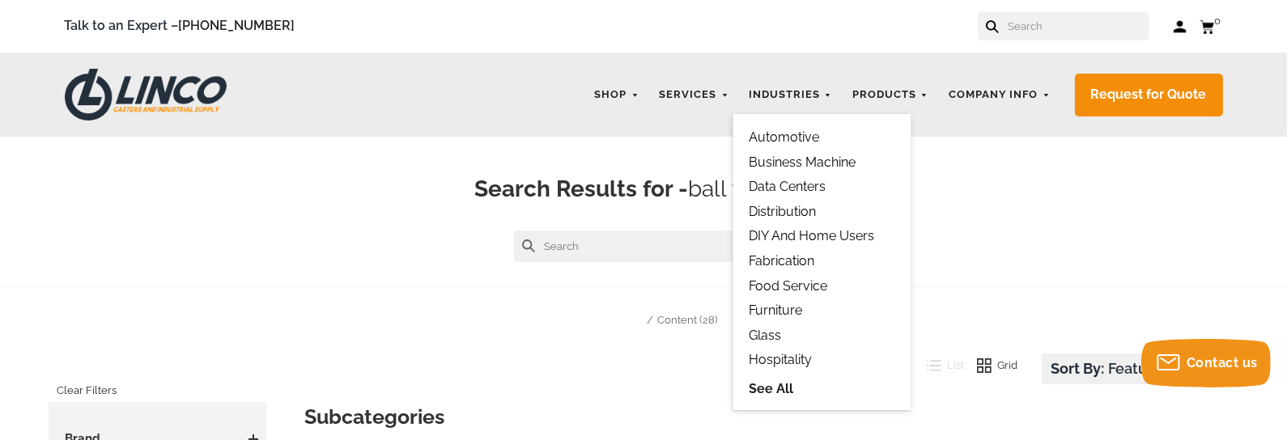
click at [764, 208] on link "Distribution" at bounding box center [781, 211] width 67 height 15
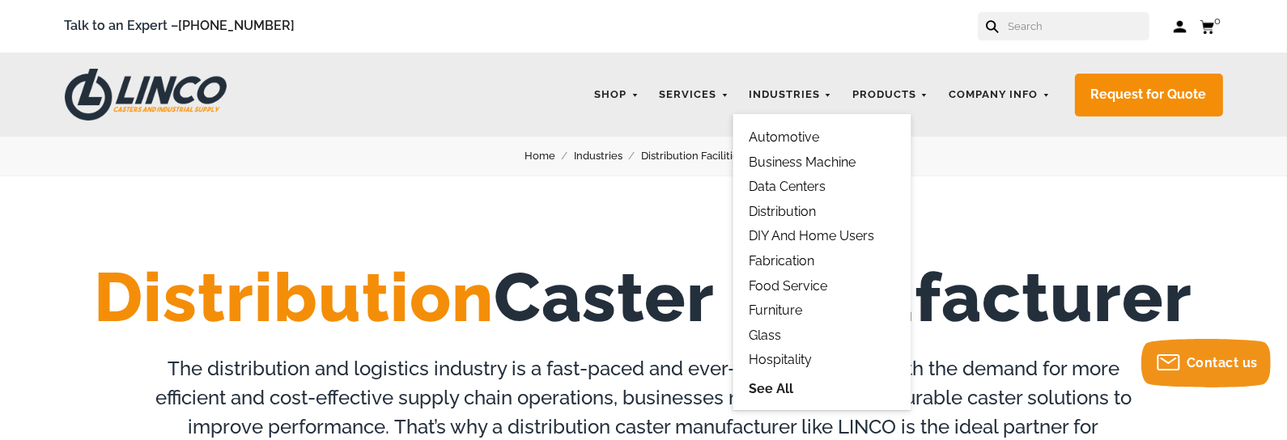
click at [771, 259] on link "Fabrication" at bounding box center [781, 260] width 66 height 15
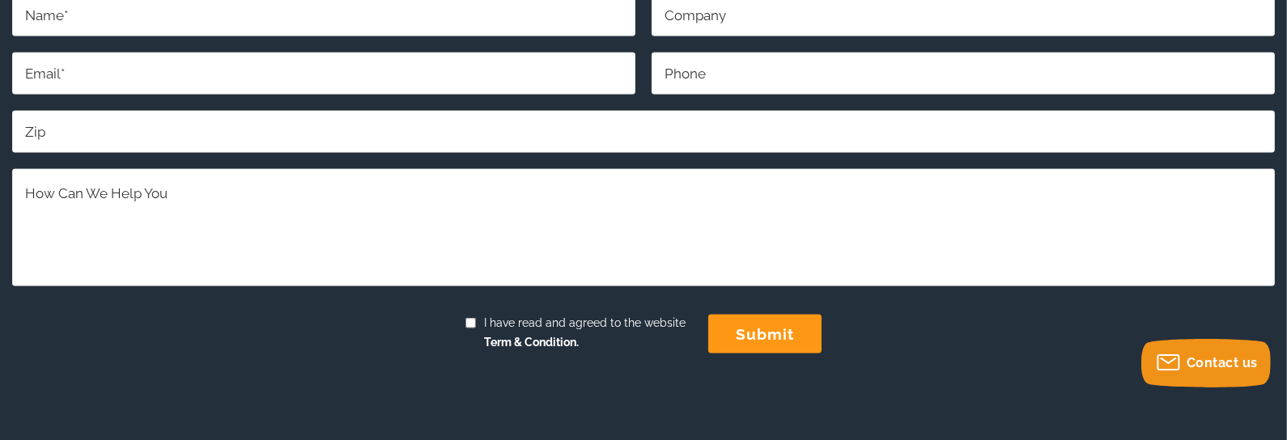
scroll to position [3357, 0]
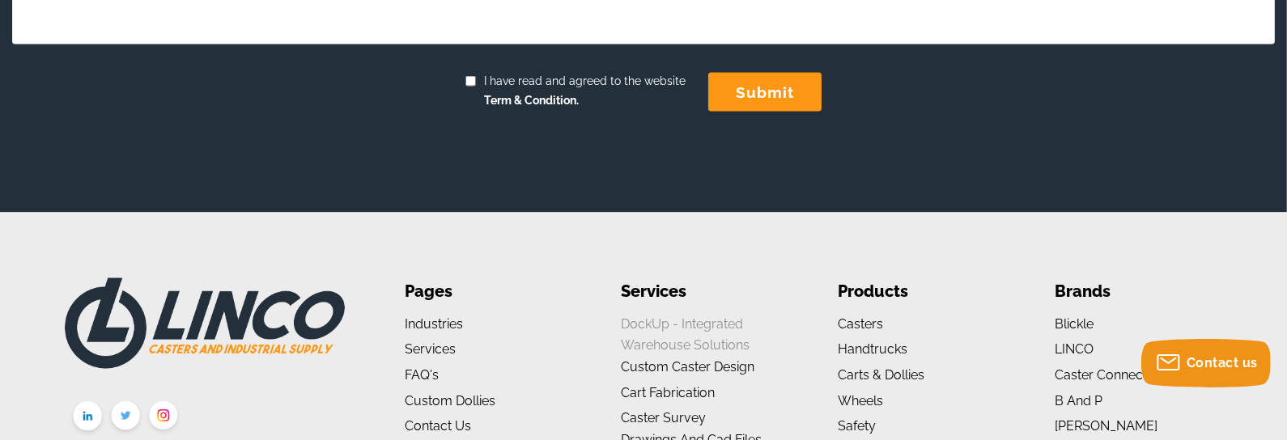
click at [719, 324] on link "DockUp - Integrated Warehouse Solutions" at bounding box center [685, 334] width 129 height 37
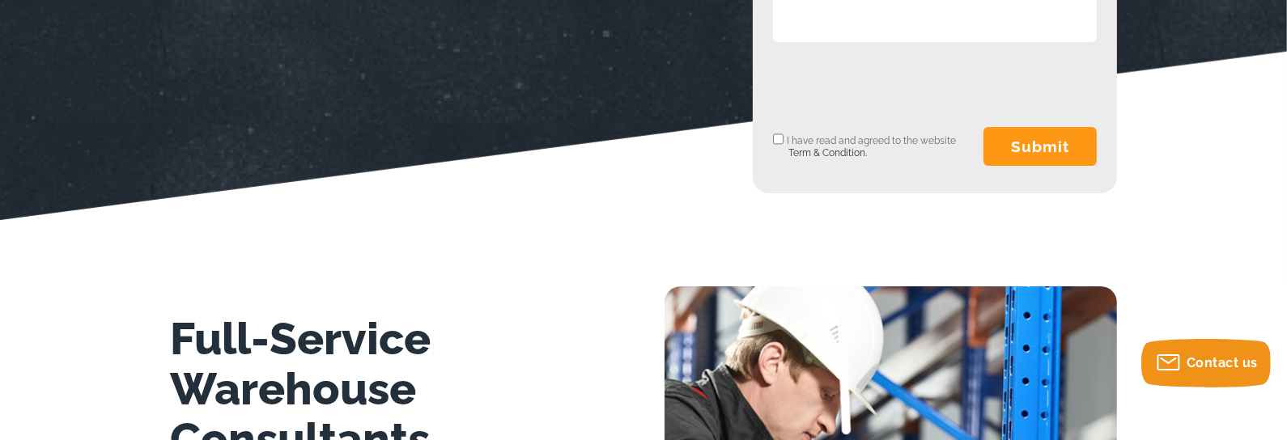
scroll to position [405, 0]
